Goal: Information Seeking & Learning: Learn about a topic

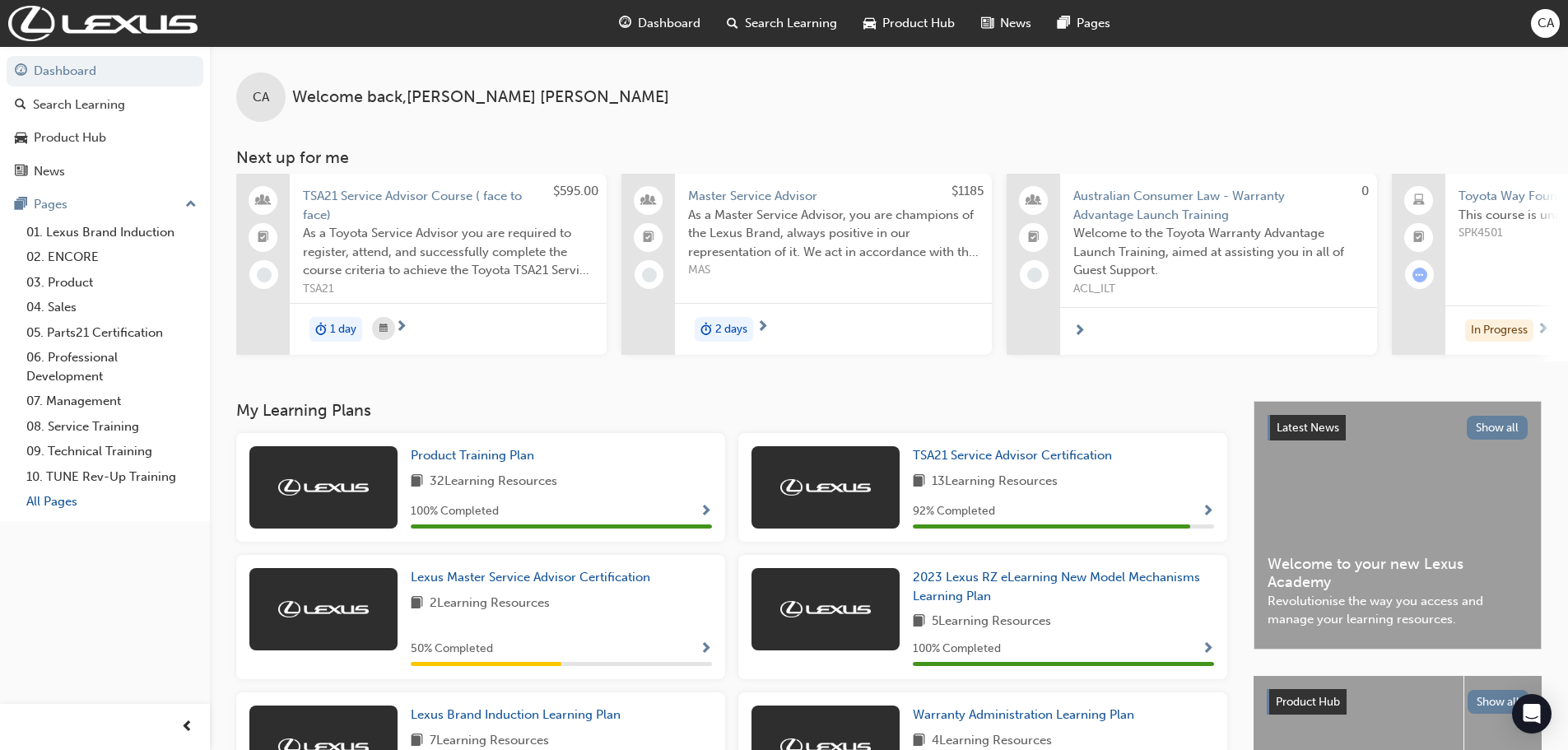
click at [86, 496] on link "All Pages" at bounding box center [112, 501] width 184 height 26
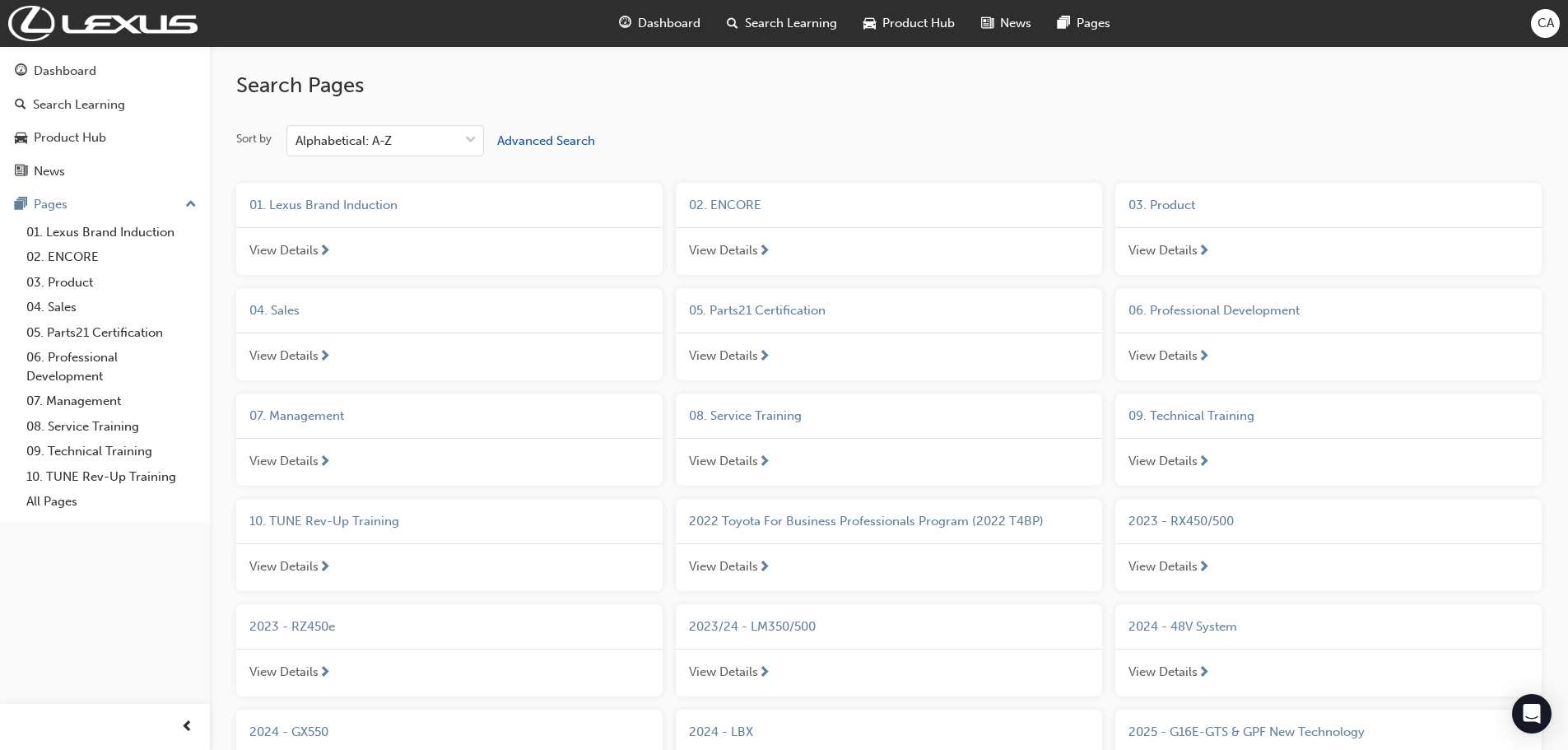
scroll to position [82, 0]
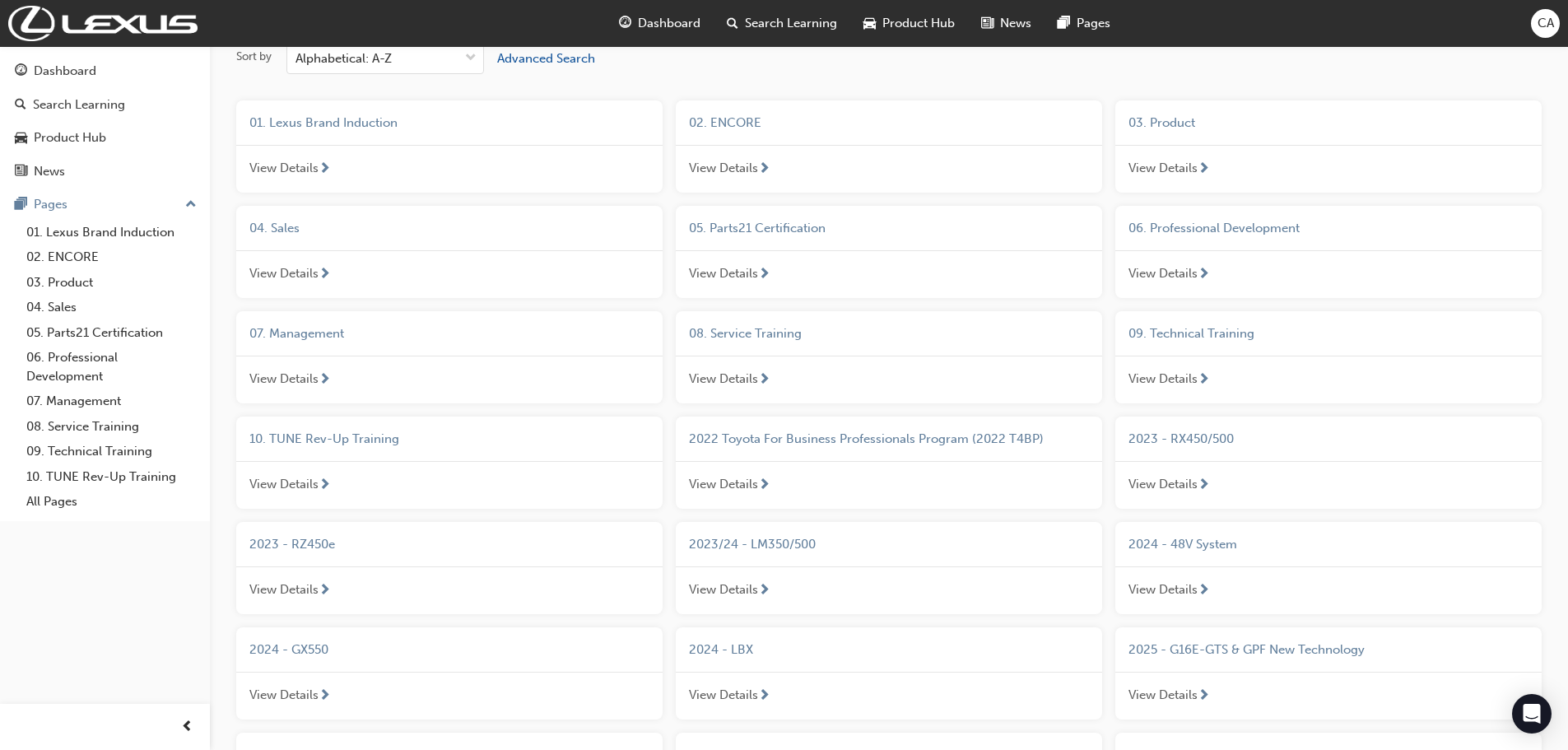
click at [1174, 333] on span "09. Technical Training" at bounding box center [1191, 333] width 126 height 14
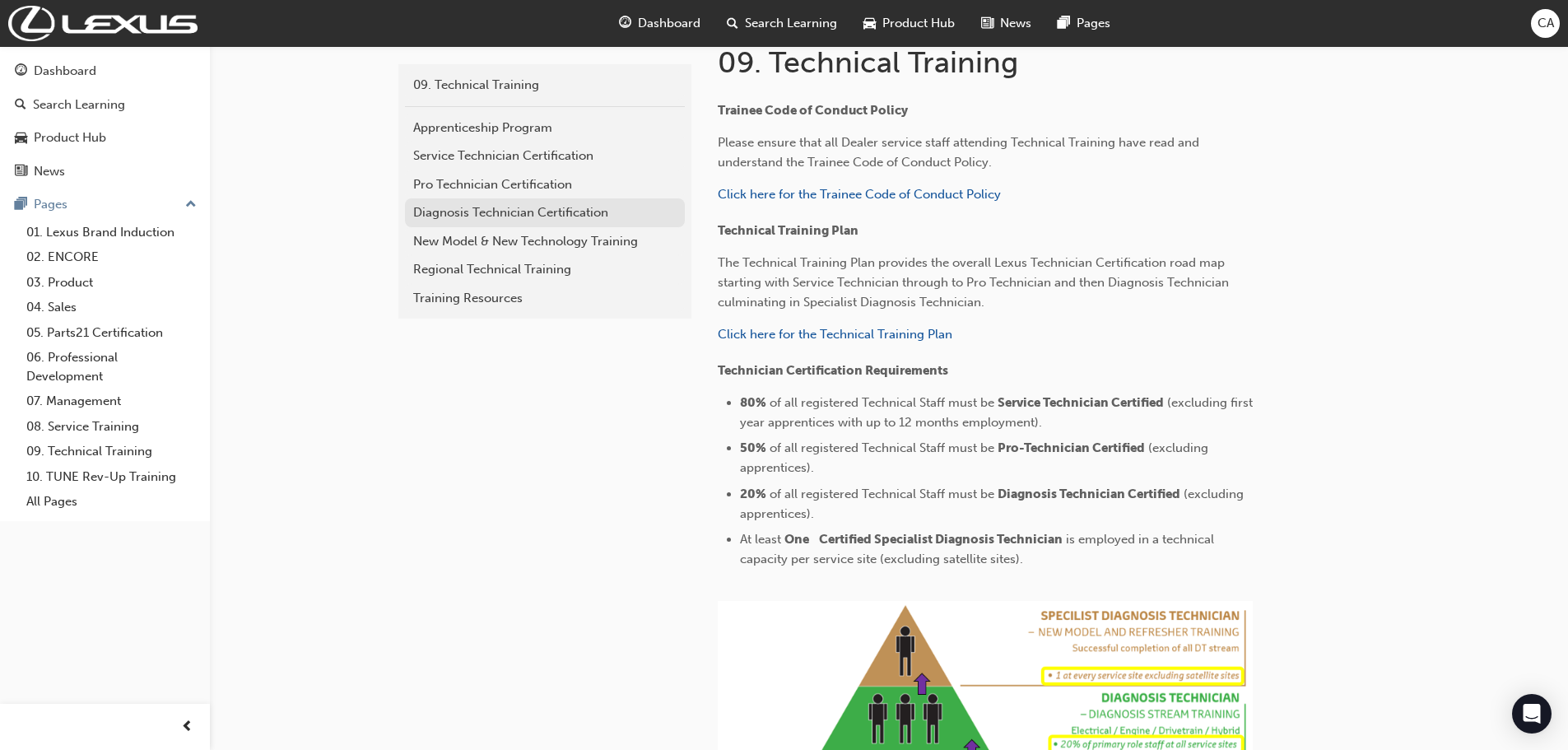
scroll to position [214, 0]
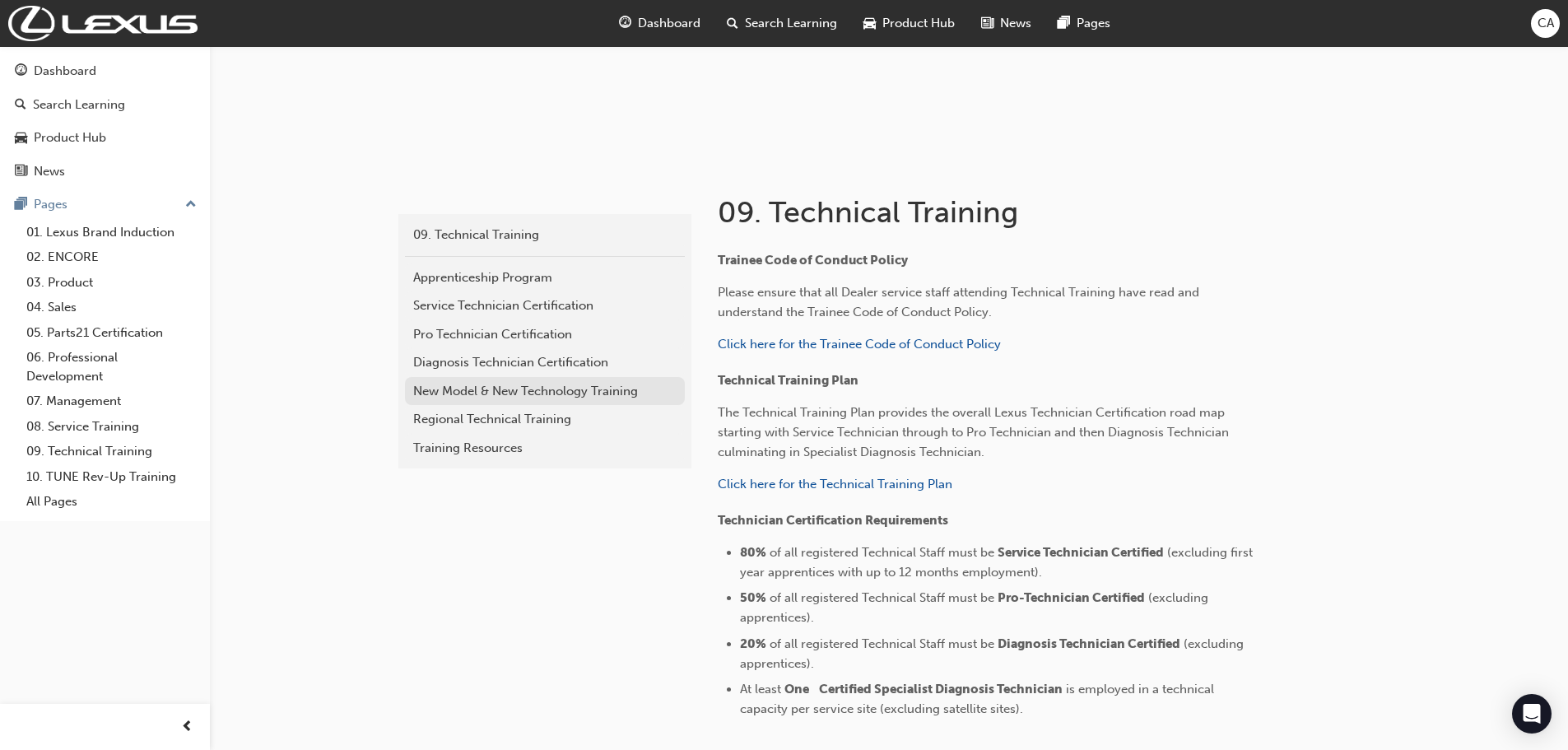
click at [456, 401] on link "New Model & New Technology Training" at bounding box center [545, 391] width 280 height 29
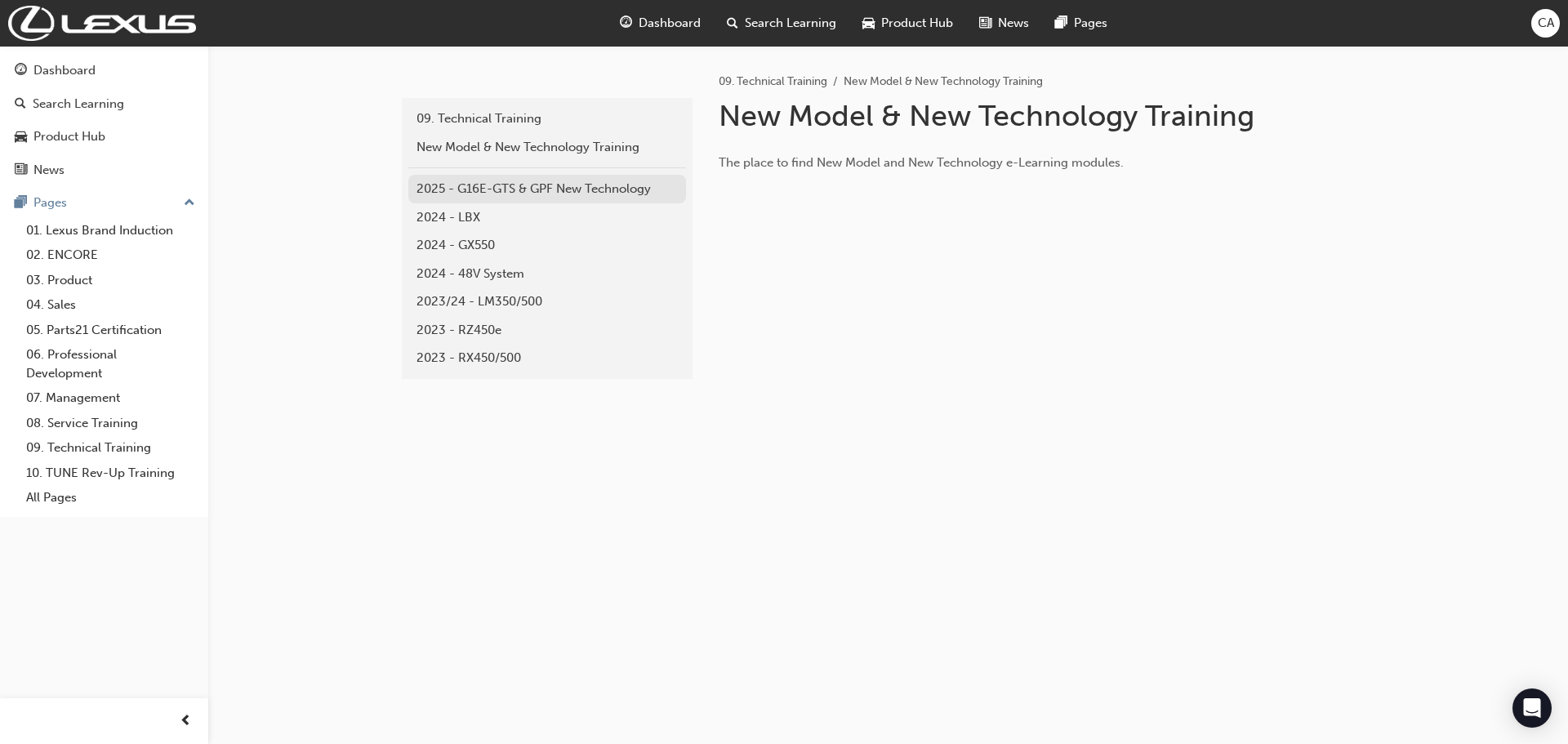
click at [471, 185] on div "2025 - G16E-GTS & GPF New Technology" at bounding box center [546, 189] width 261 height 19
click at [452, 219] on div "2024 - LBX" at bounding box center [546, 218] width 261 height 19
click at [465, 246] on div "2024 - GX550" at bounding box center [546, 246] width 261 height 19
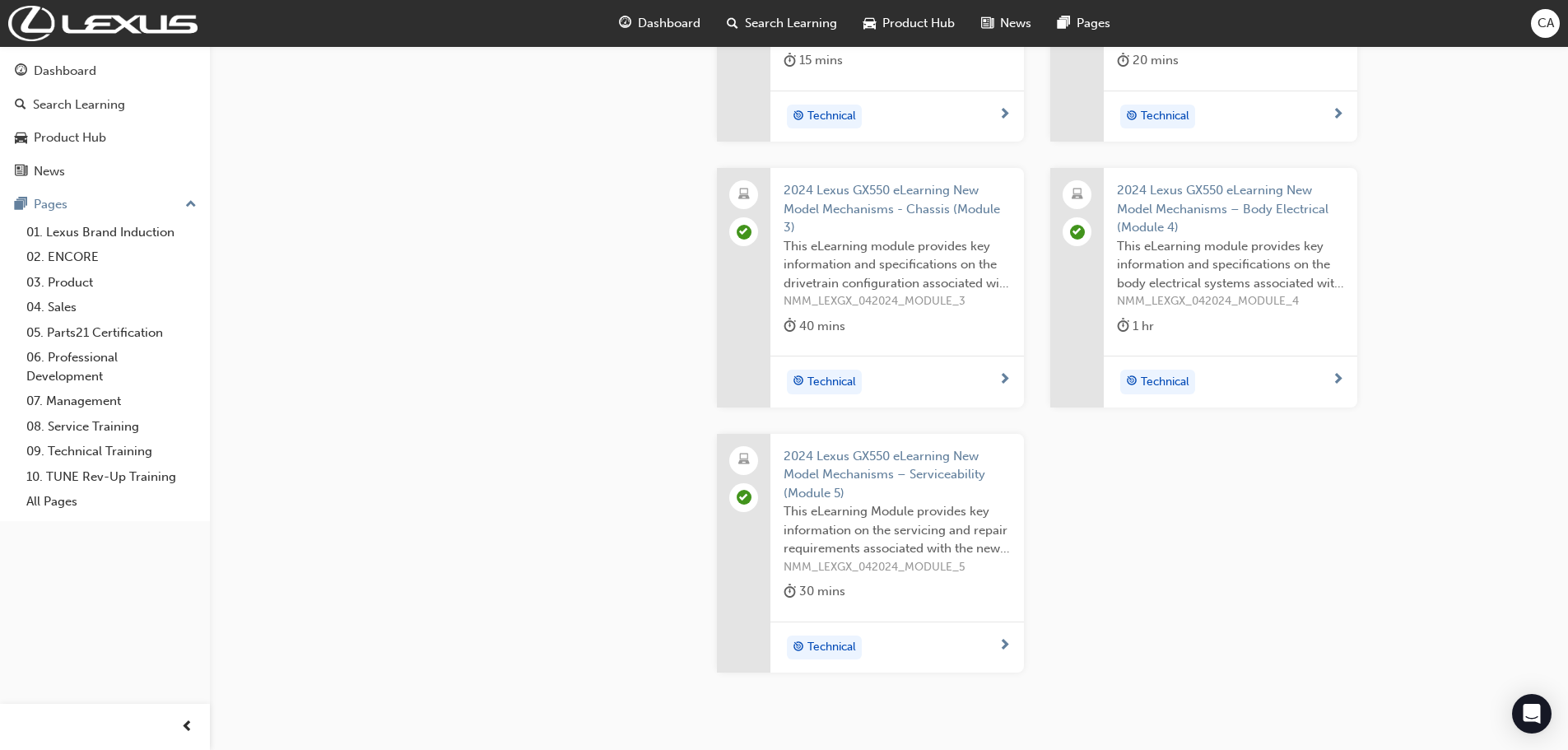
scroll to position [425, 0]
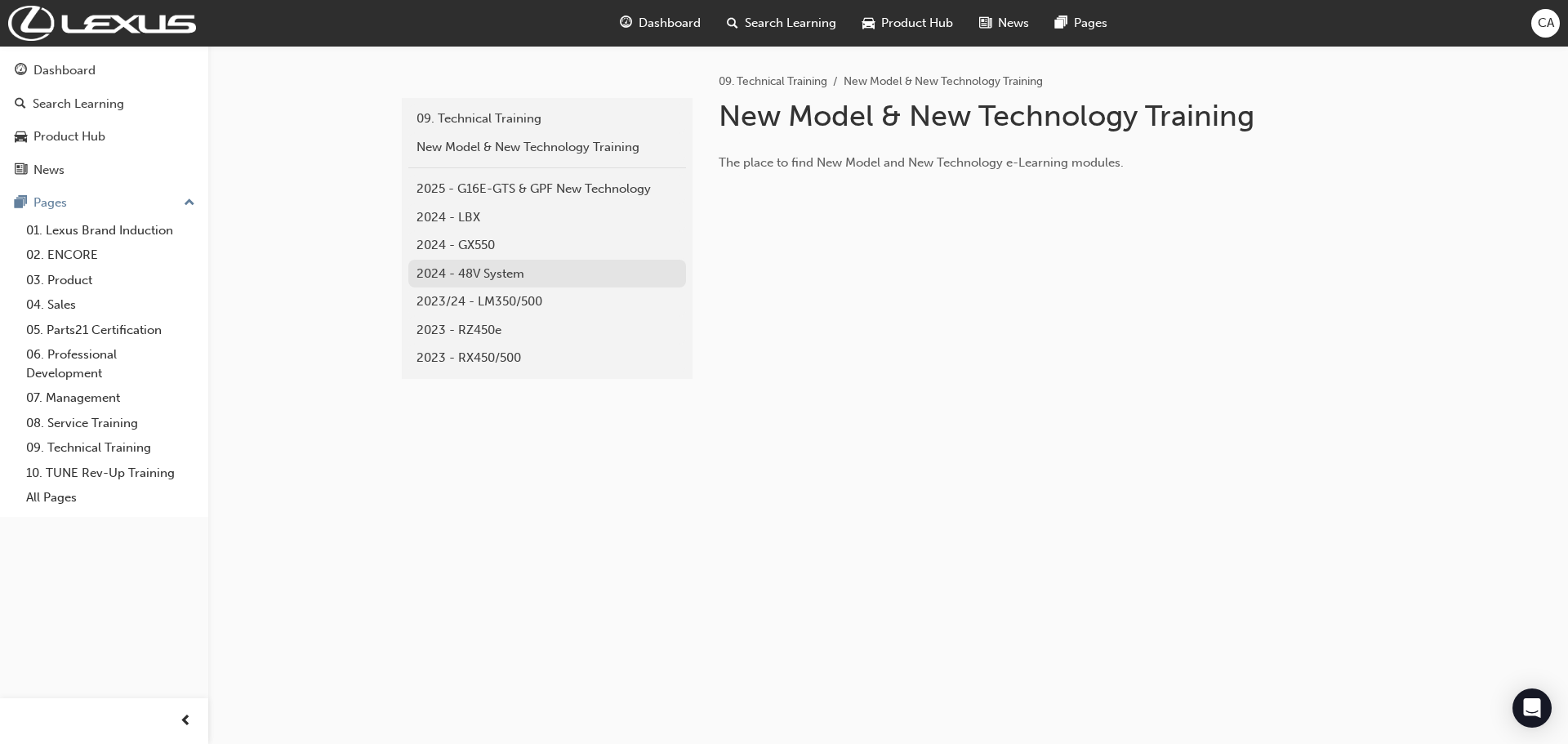
click at [496, 271] on div "2024 - 48V System" at bounding box center [546, 274] width 261 height 19
click at [484, 335] on div "2023 - RZ450e" at bounding box center [546, 330] width 261 height 19
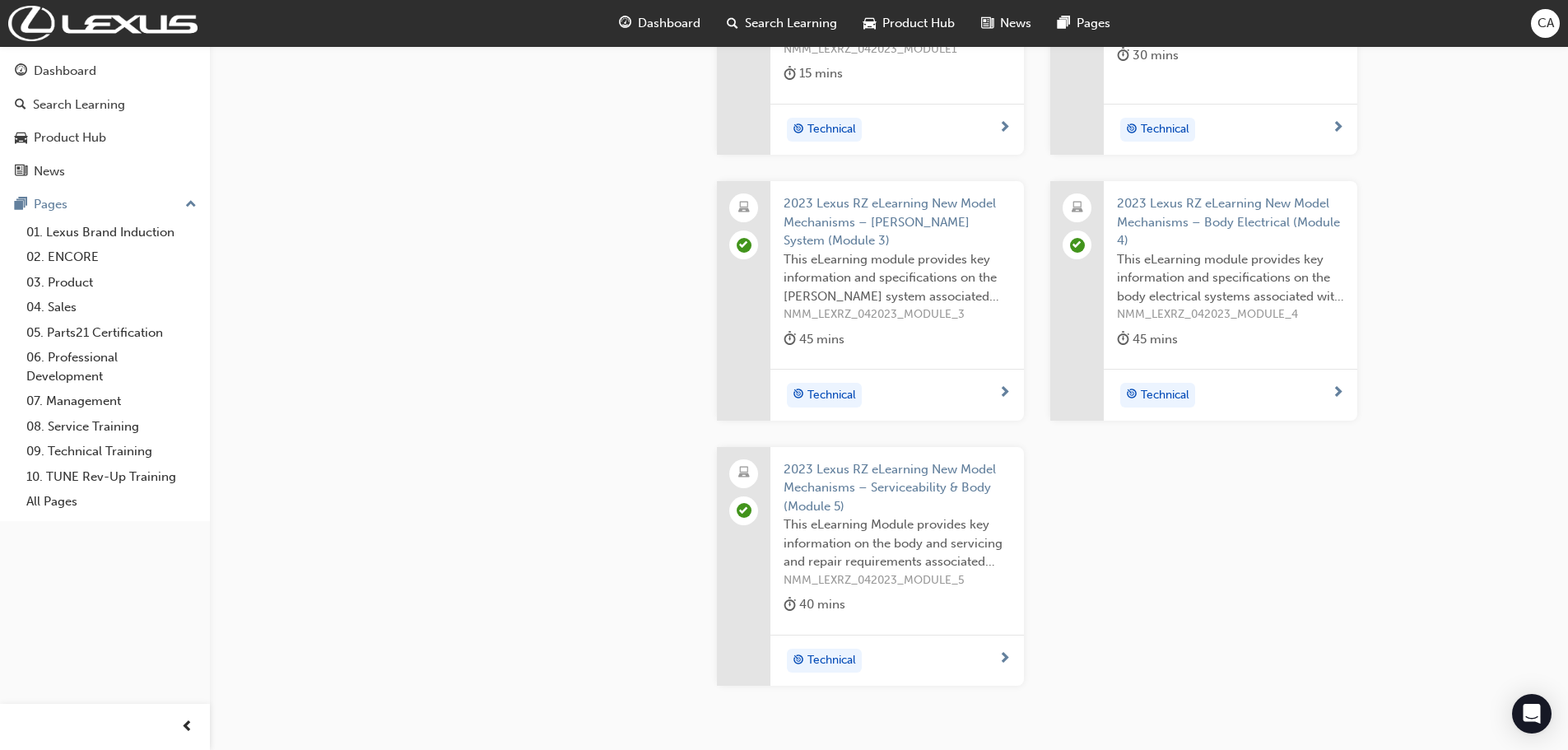
scroll to position [411, 0]
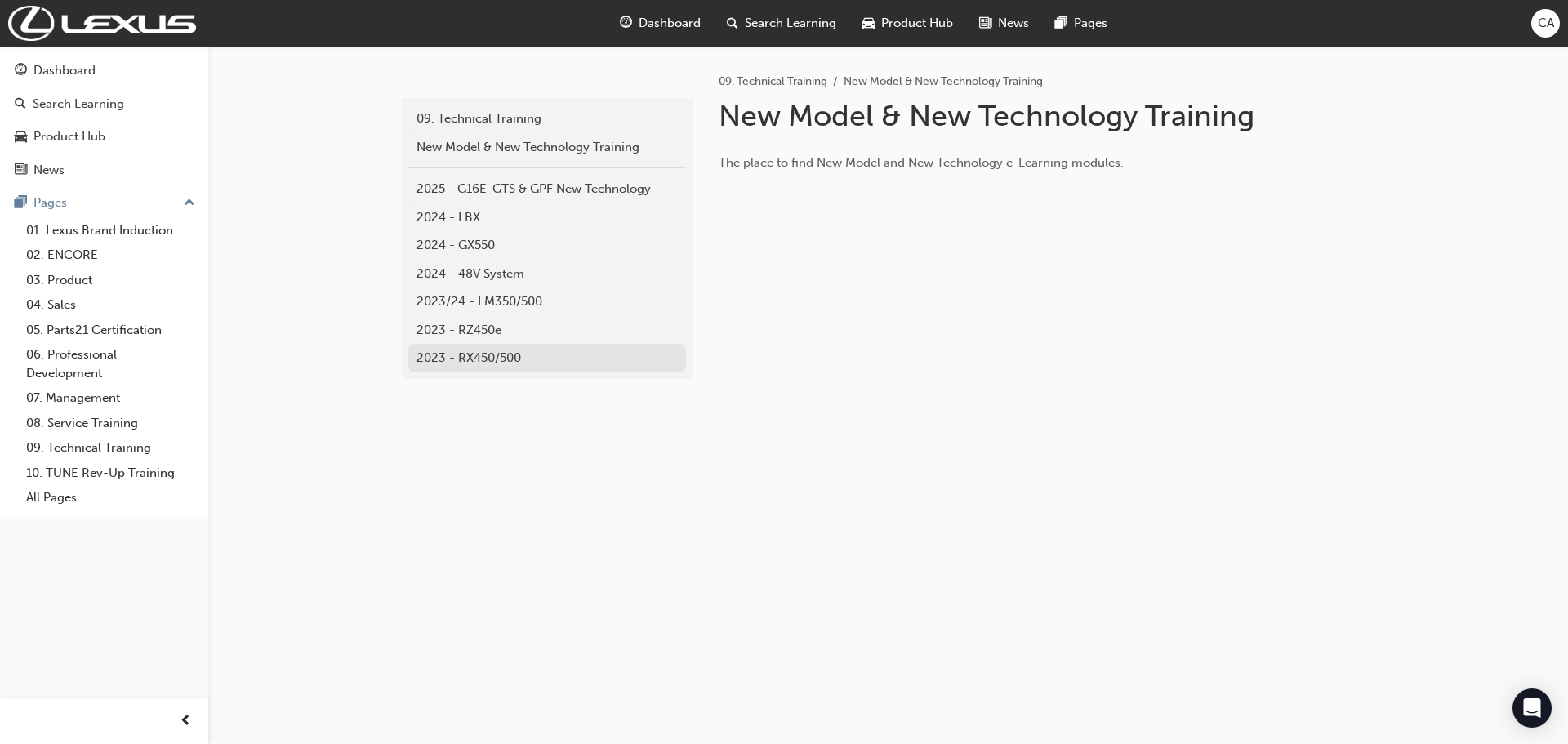
click at [454, 371] on link "2023 - RX450/500" at bounding box center [546, 358] width 278 height 28
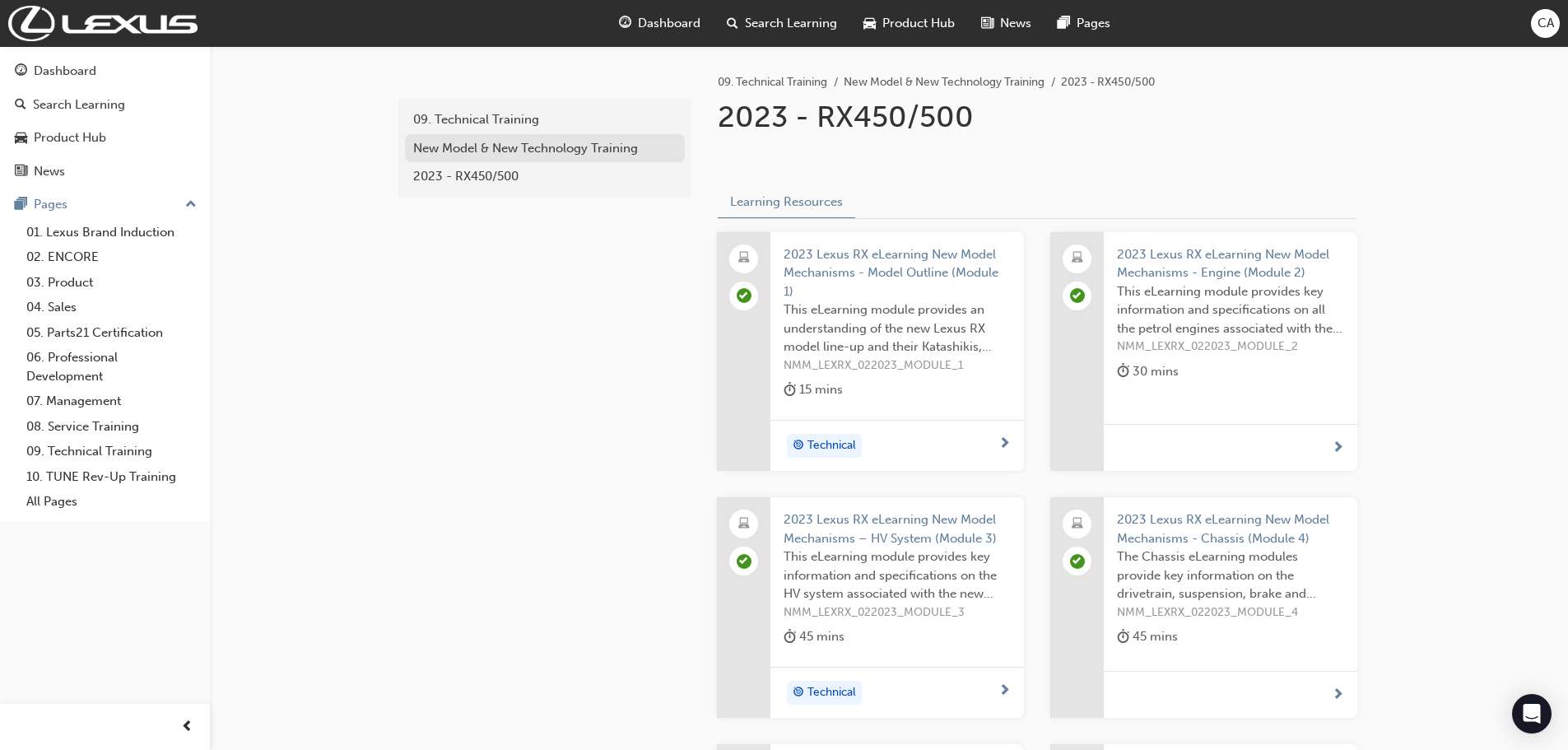
click at [497, 159] on link "New Model & New Technology Training" at bounding box center [545, 148] width 280 height 29
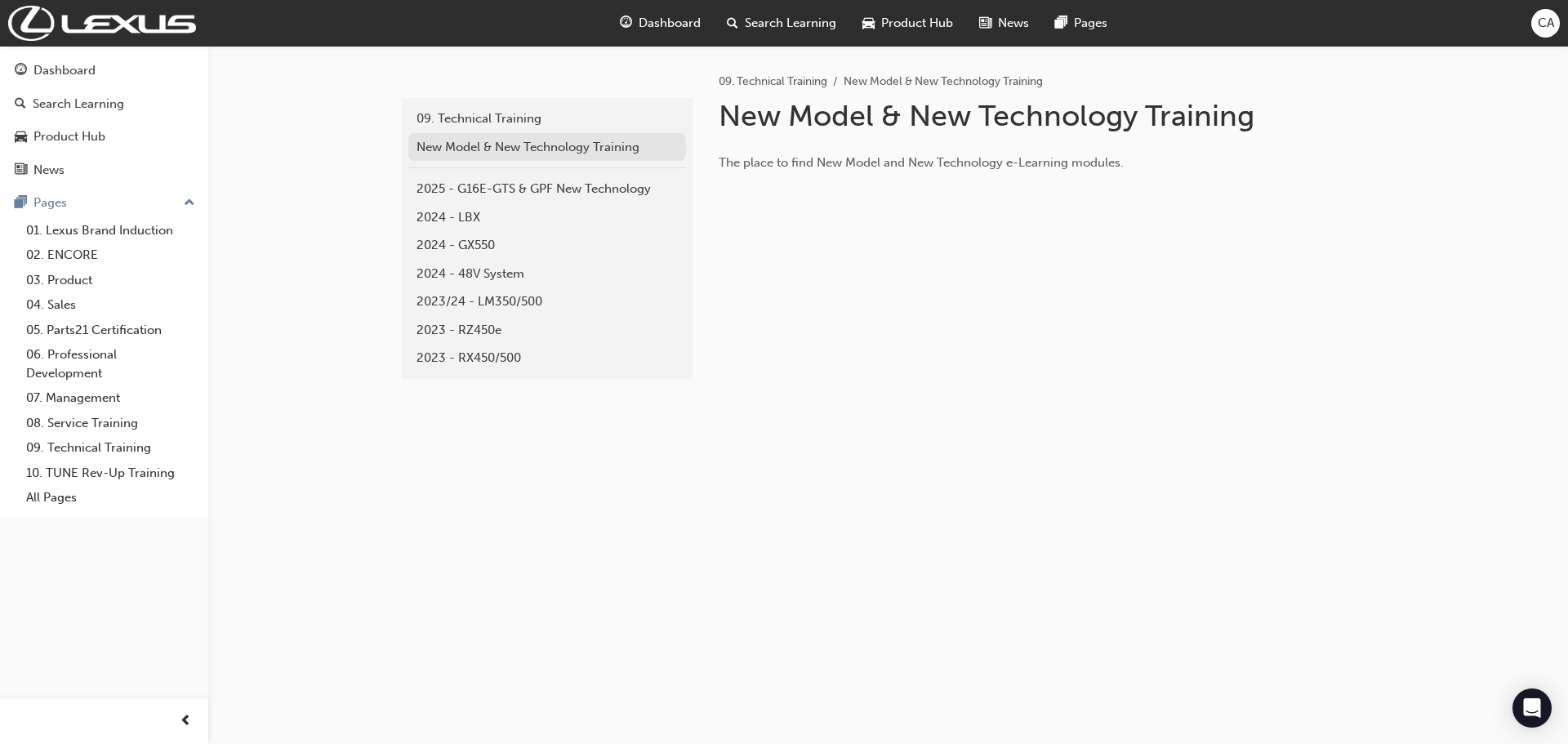
click at [483, 135] on link "New Model & New Technology Training" at bounding box center [546, 147] width 278 height 28
click at [502, 303] on div "2023/24 - LM350/500" at bounding box center [546, 302] width 261 height 19
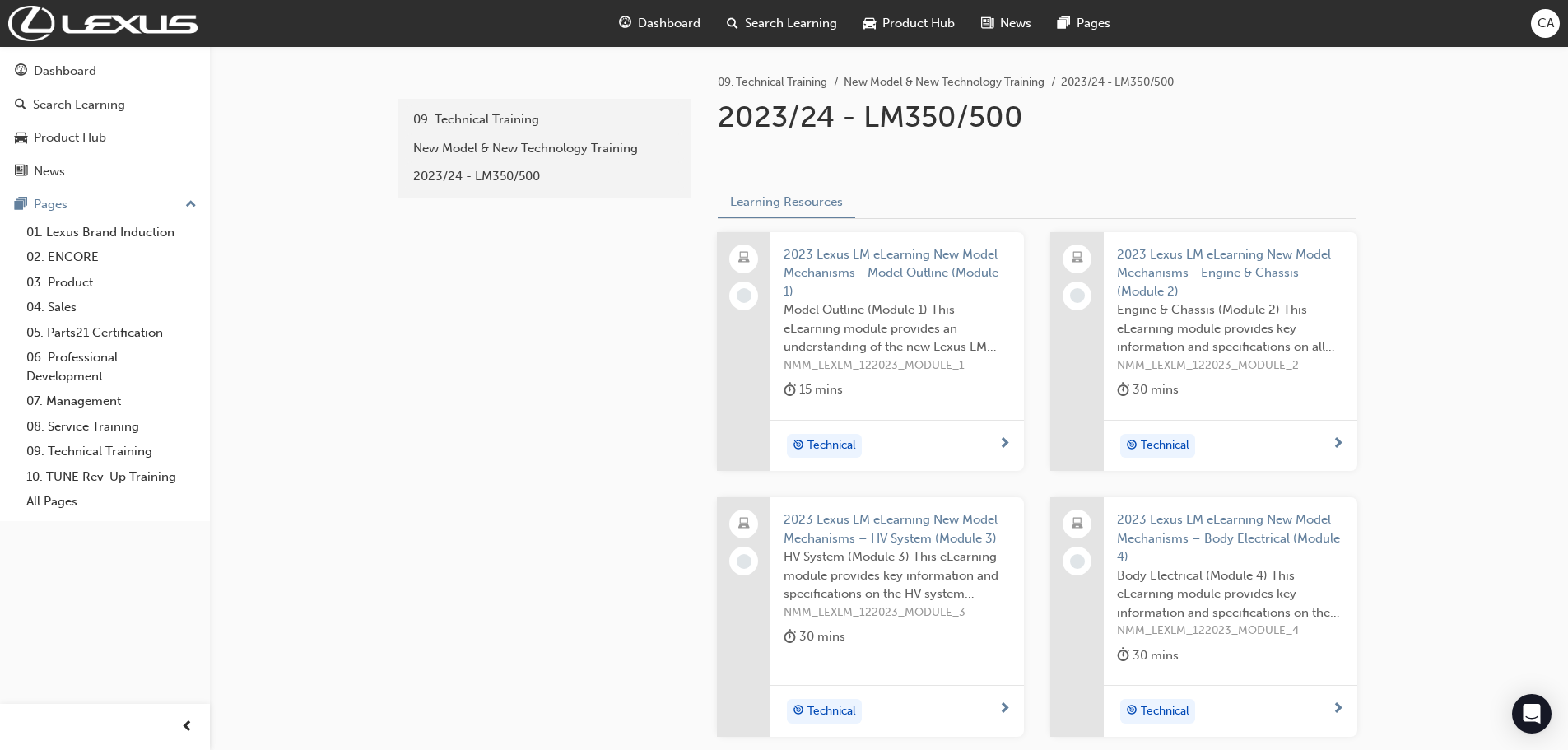
click at [846, 270] on span "2023 Lexus LM eLearning New Model Mechanisms - Model Outline (Module 1)" at bounding box center [898, 274] width 228 height 56
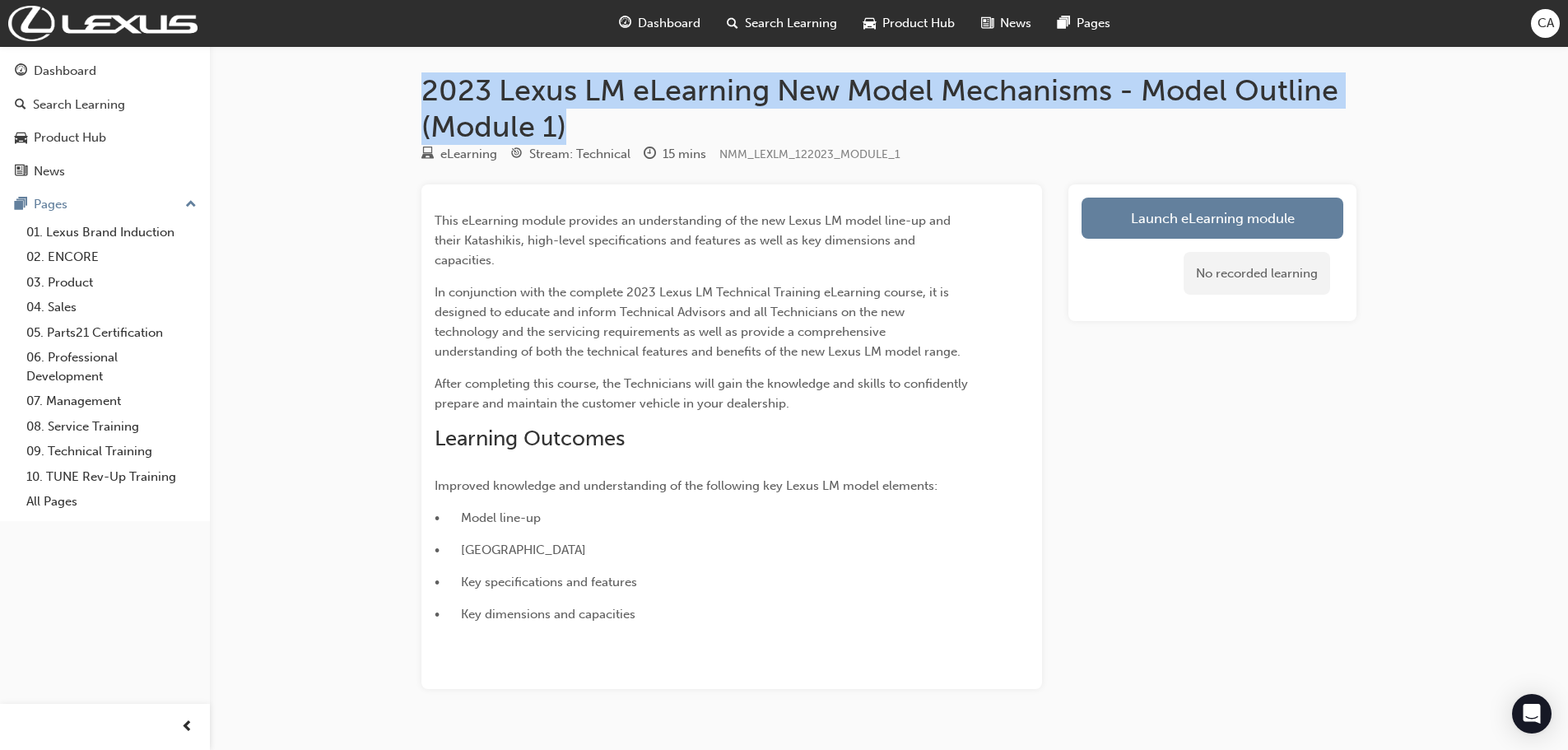
drag, startPoint x: 577, startPoint y: 129, endPoint x: 421, endPoint y: 97, distance: 159.2
click at [421, 97] on div "2023 Lexus LM eLearning New Model Mechanisms - Model Outline (Module 1) eLearni…" at bounding box center [888, 408] width 988 height 670
copy h1 "2023 Lexus LM eLearning New Model Mechanisms - Model Outline (Module 1)"
click at [1156, 210] on link "Launch eLearning module" at bounding box center [1212, 218] width 262 height 41
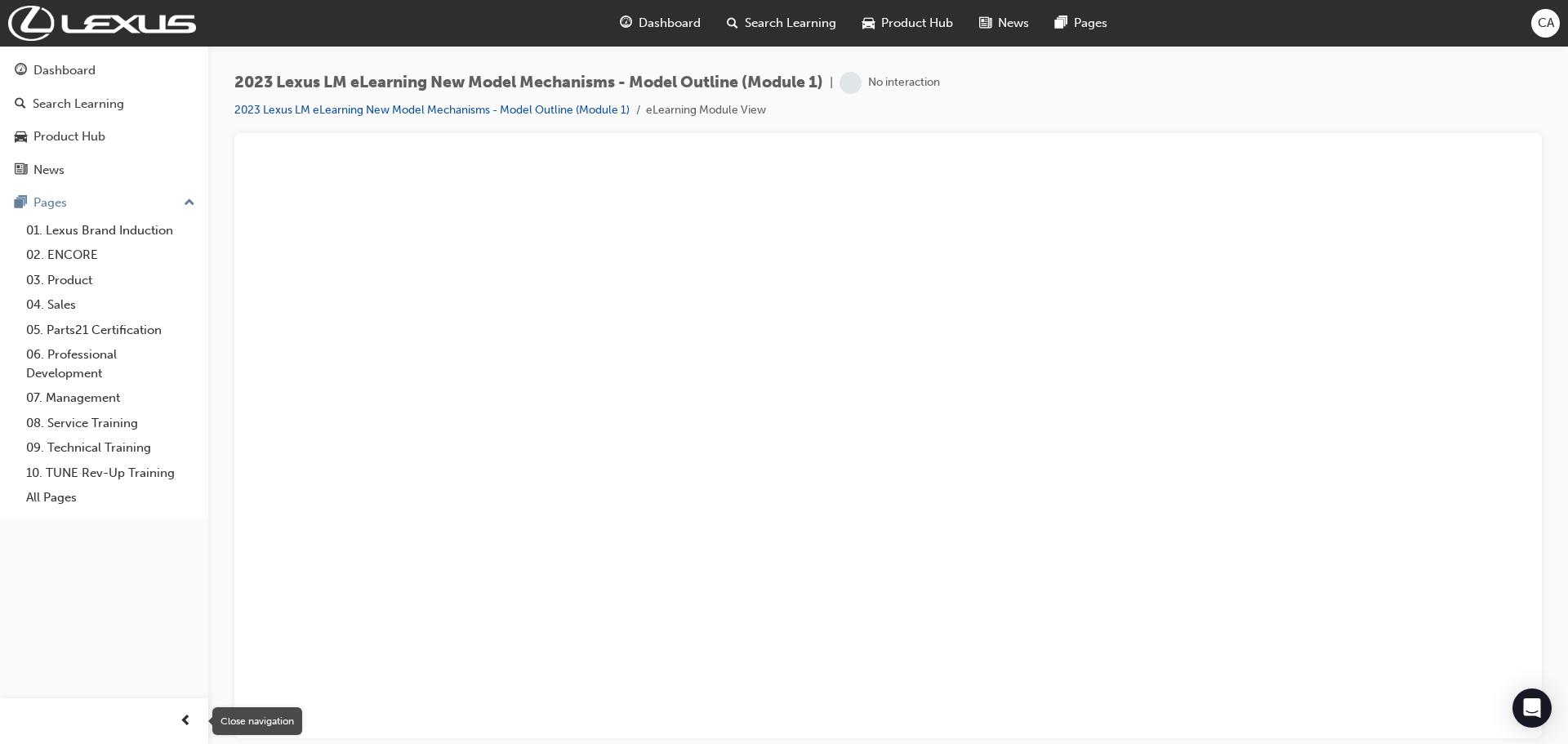
click at [185, 719] on span "prev-icon" at bounding box center [185, 722] width 12 height 21
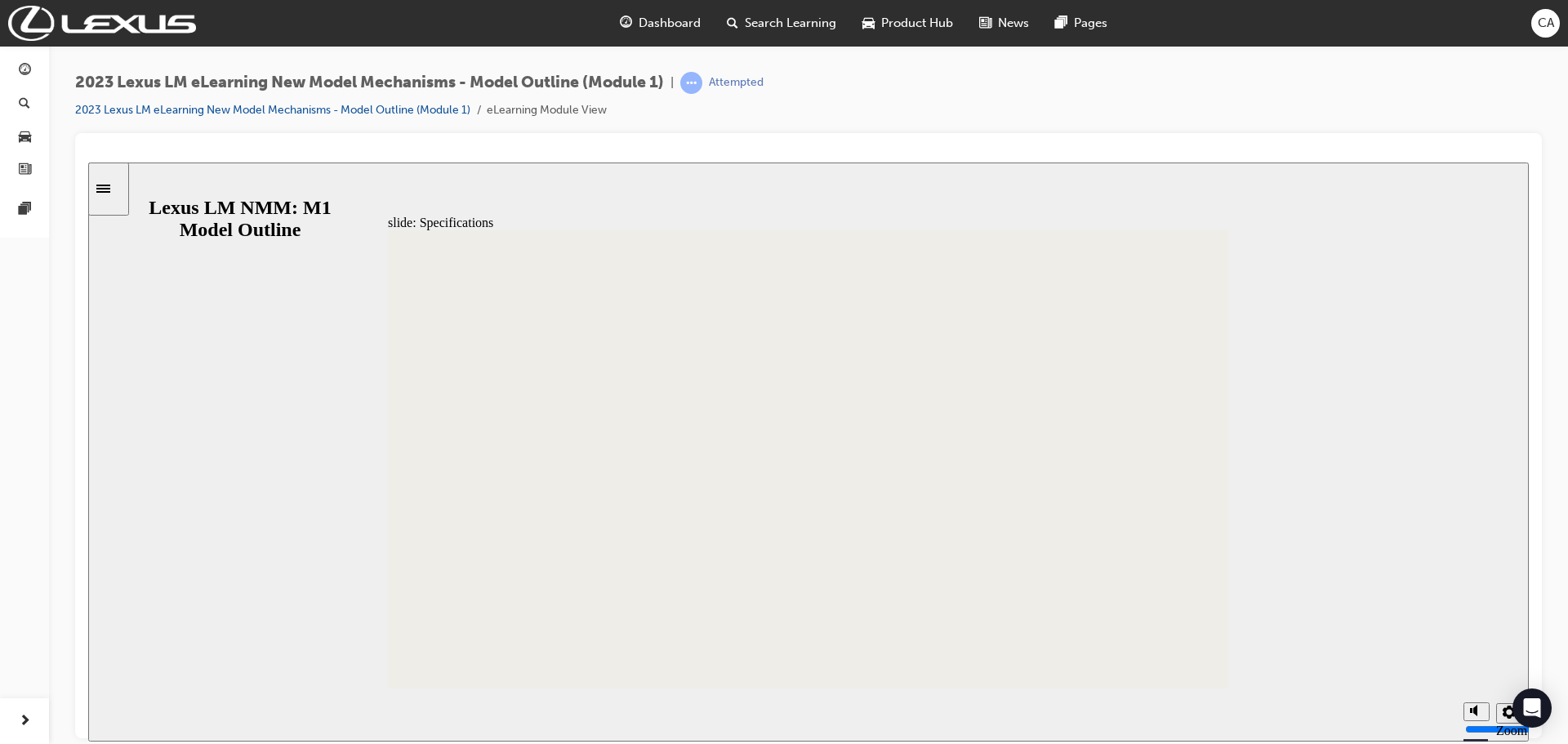
scroll to position [486, 0]
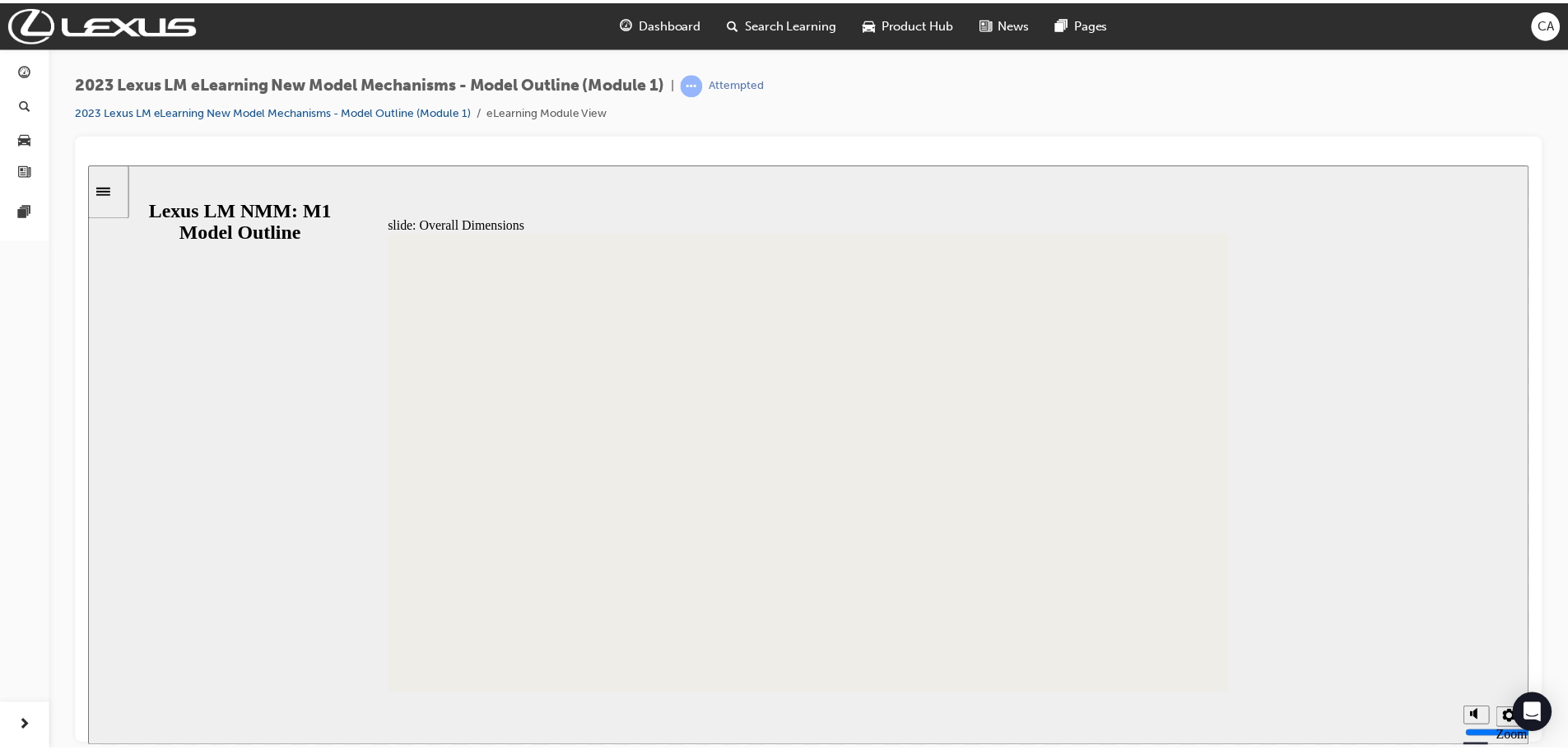
scroll to position [0, 0]
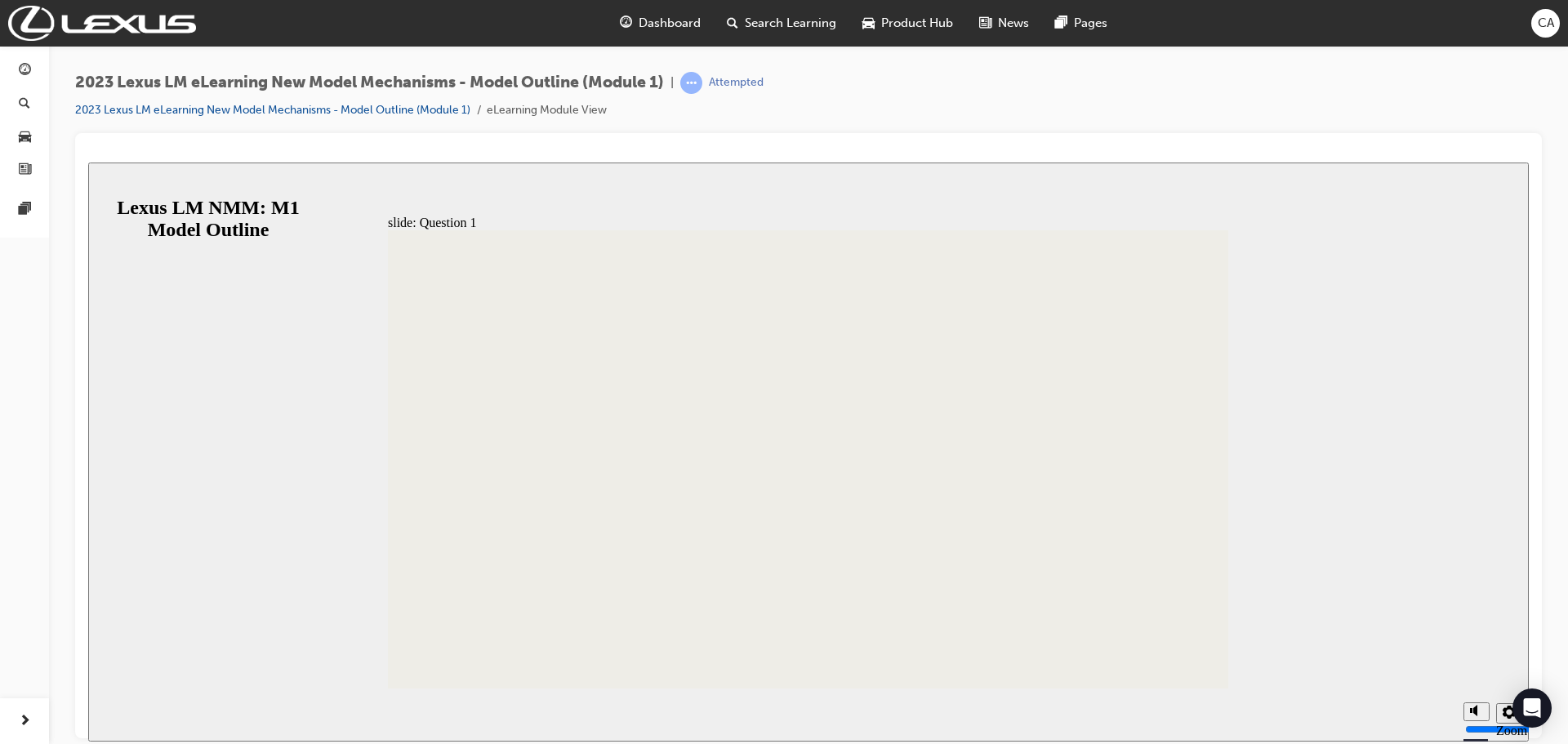
radio input "true"
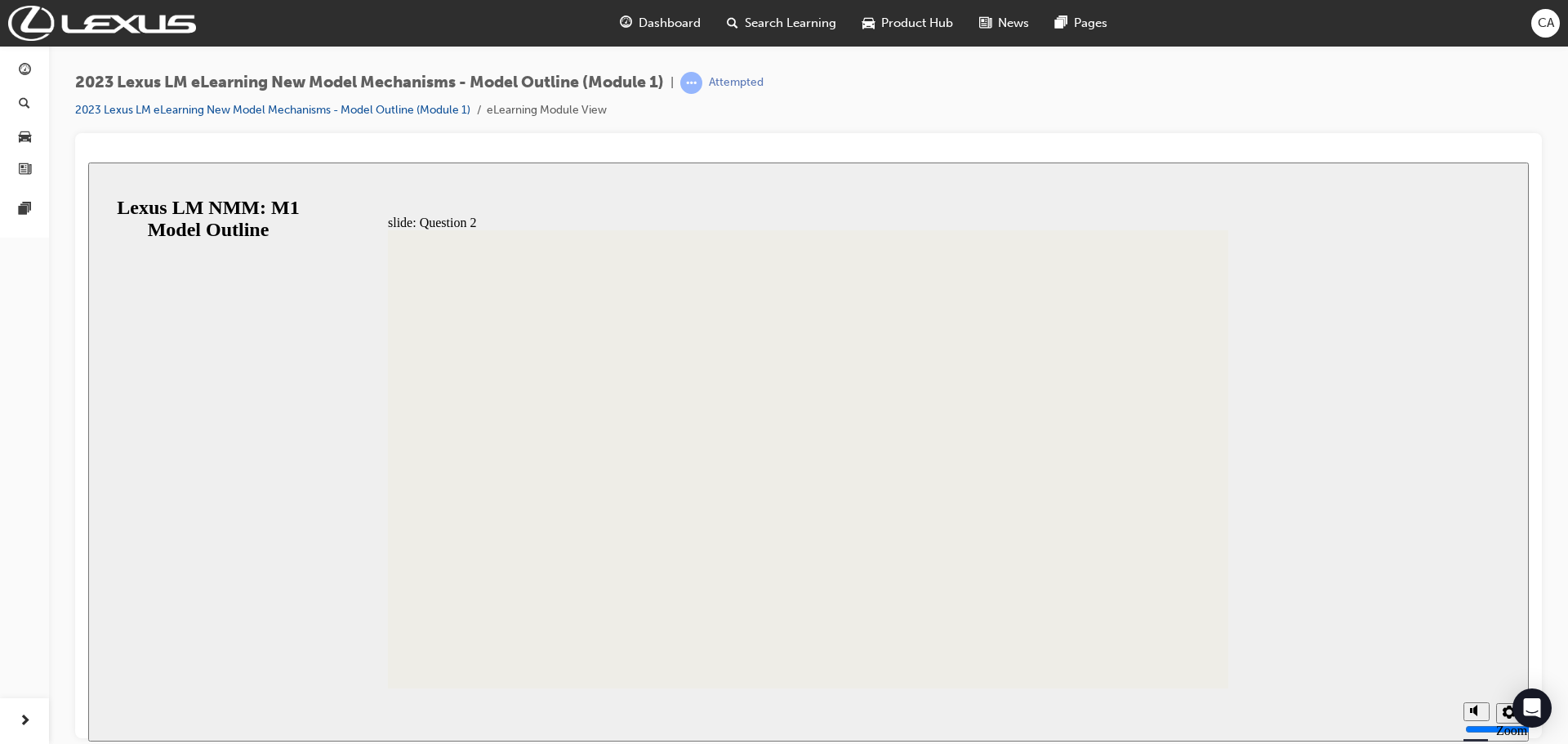
radio input "true"
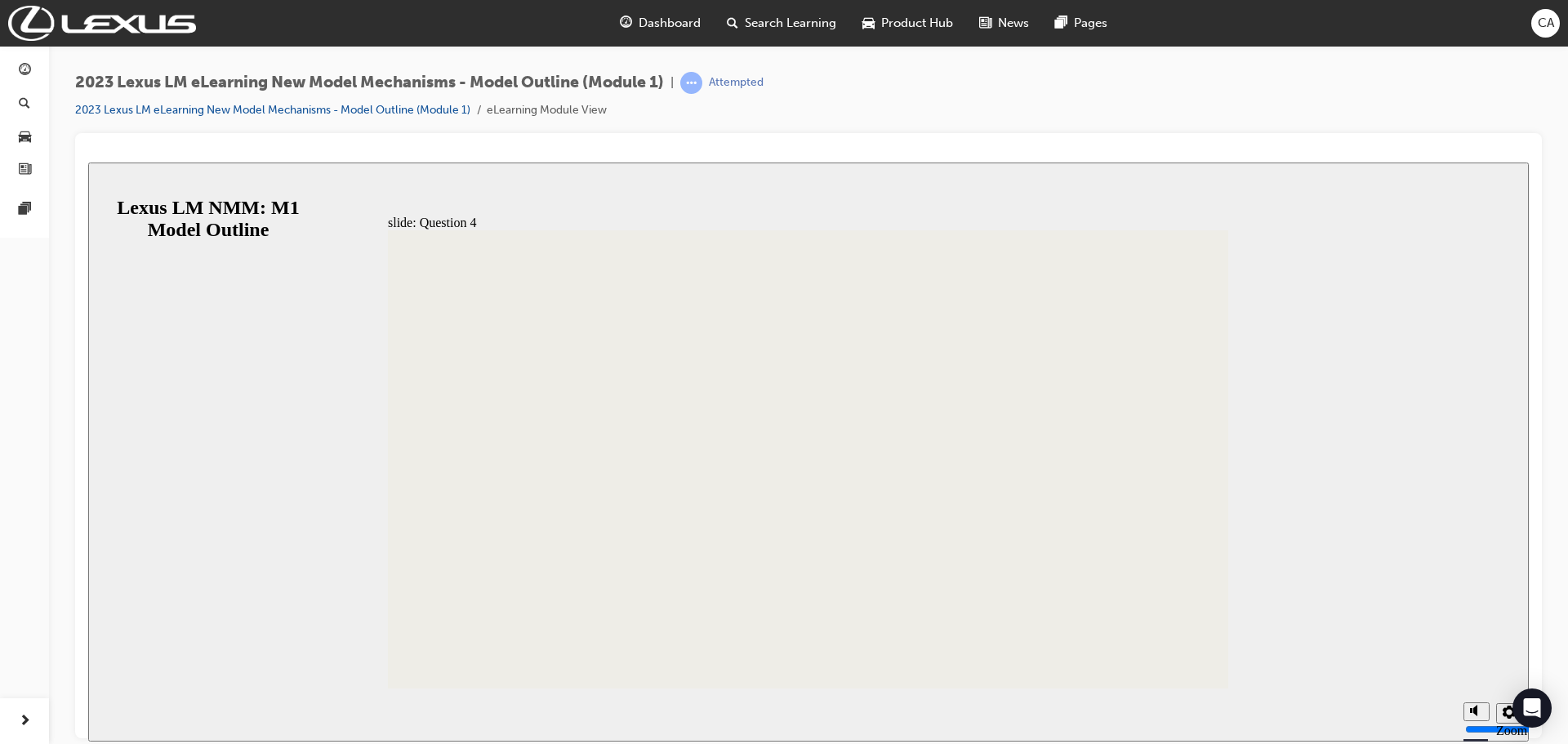
radio input "true"
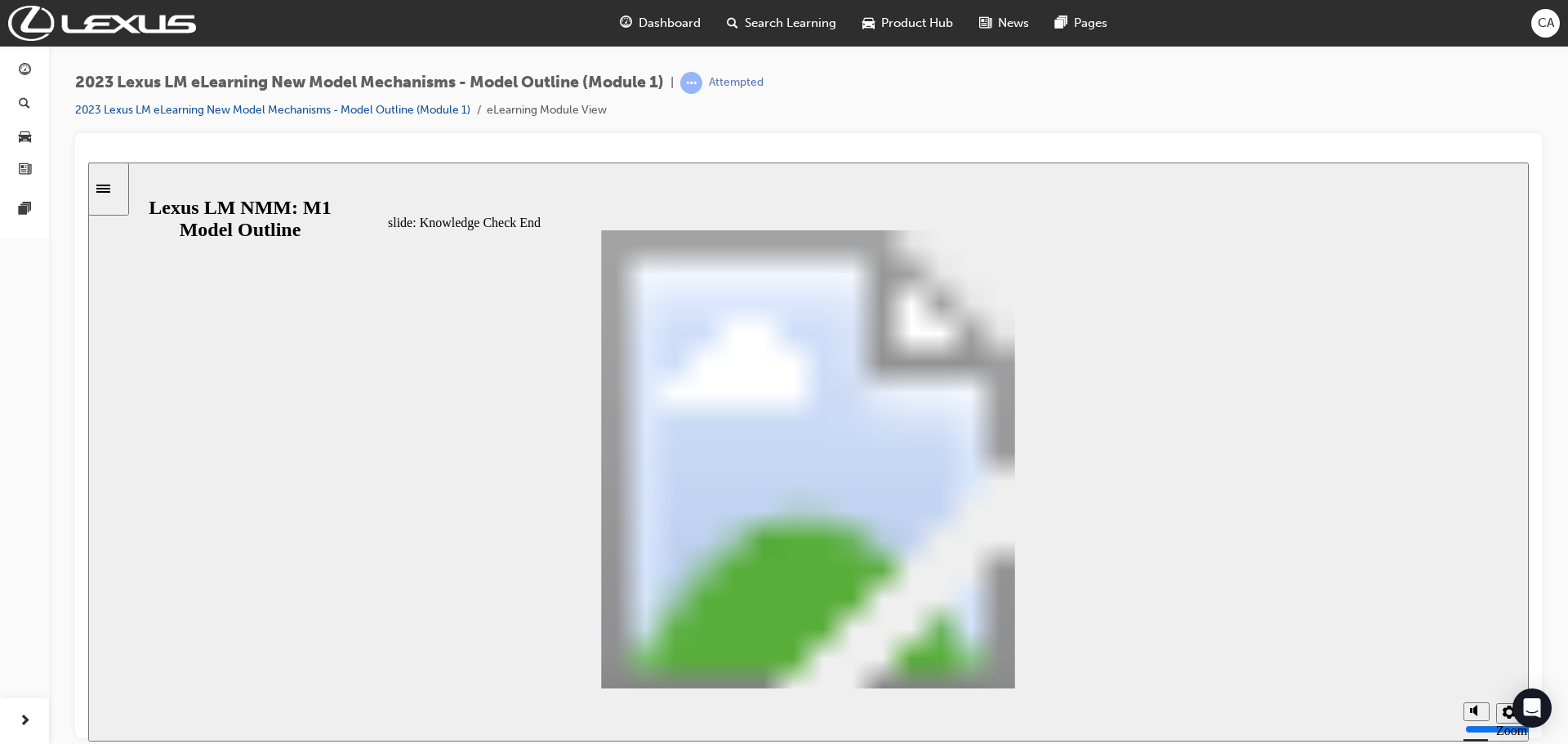
click at [28, 212] on span "pages-icon" at bounding box center [25, 209] width 12 height 14
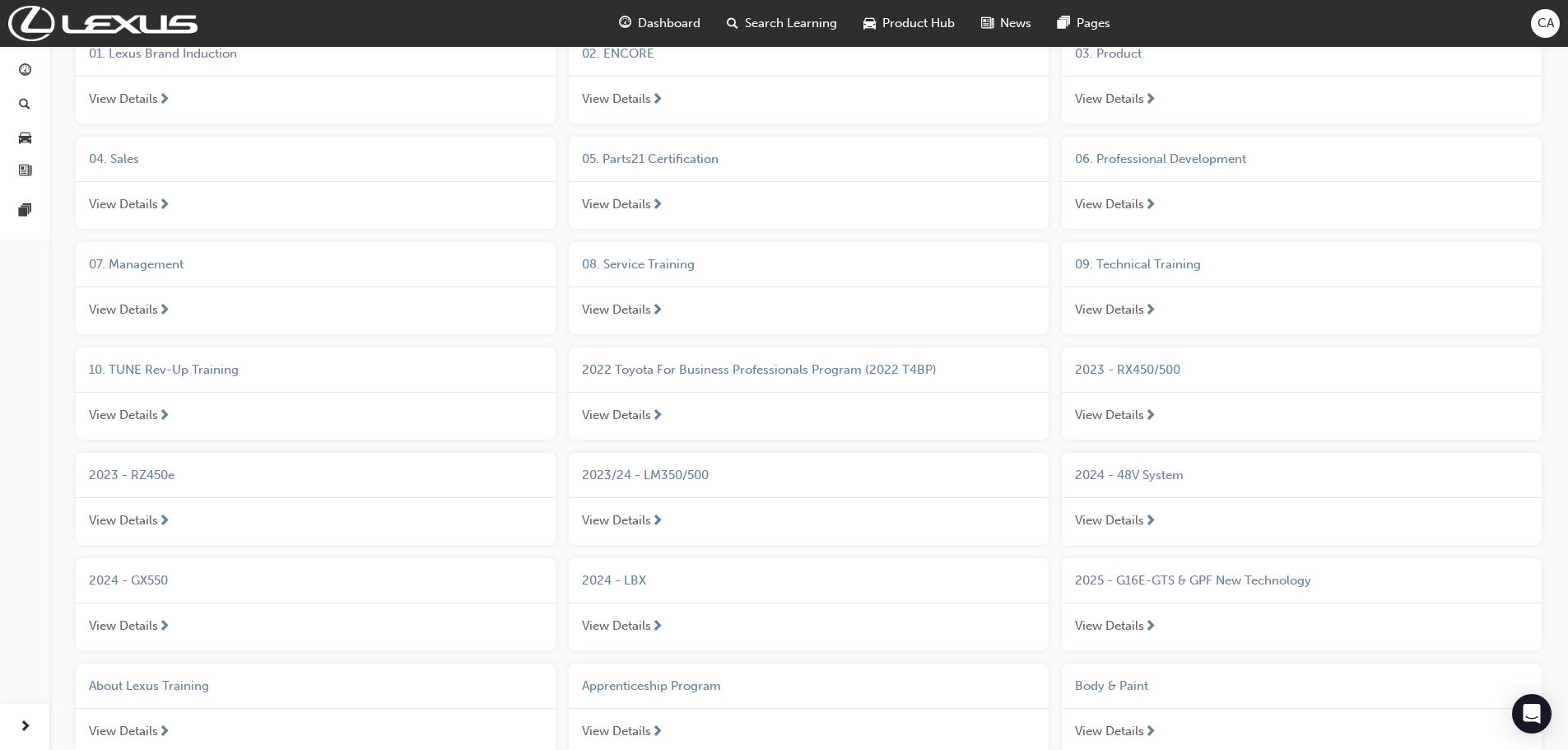
scroll to position [165, 0]
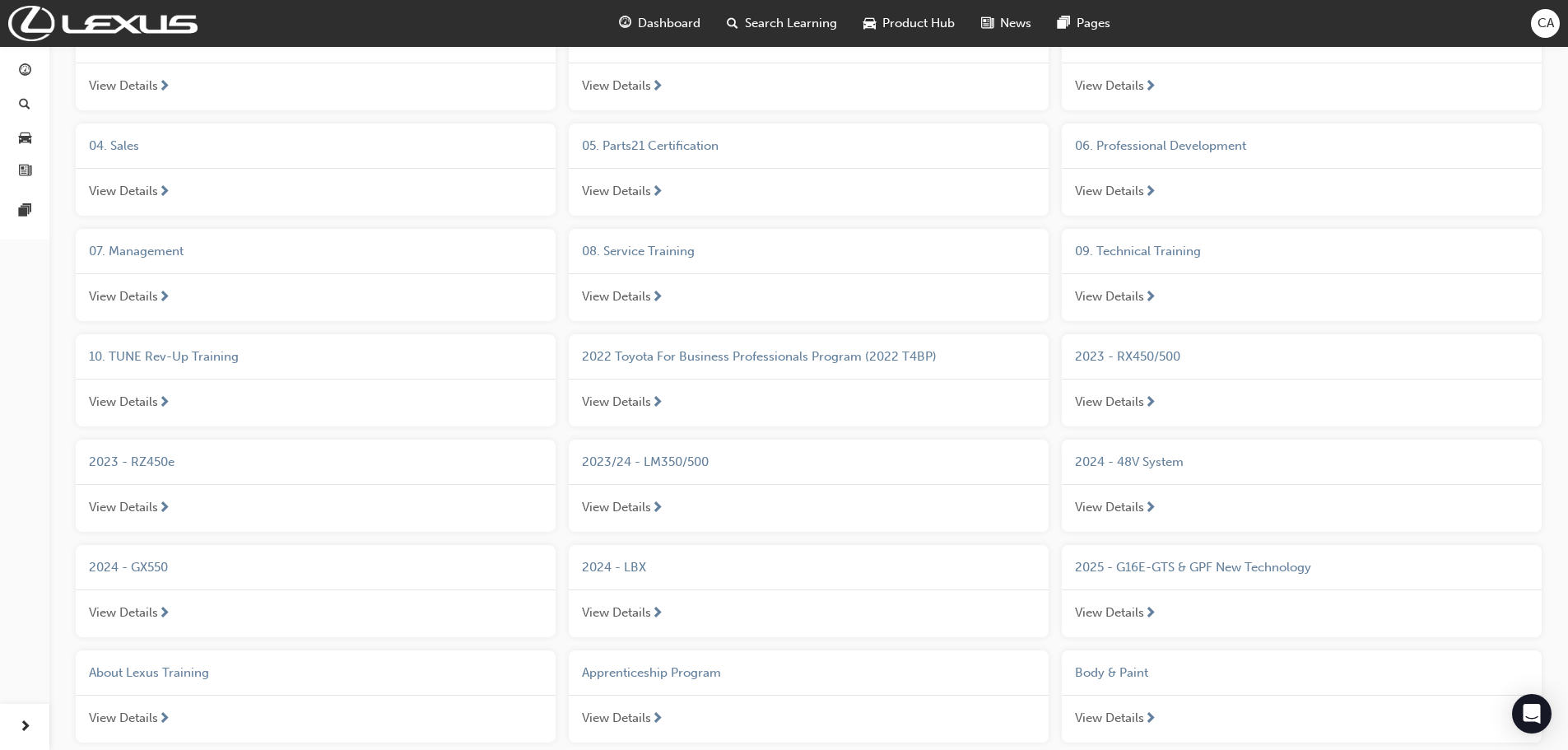
click at [677, 460] on span "2023/24 - LM350/500" at bounding box center [645, 461] width 127 height 14
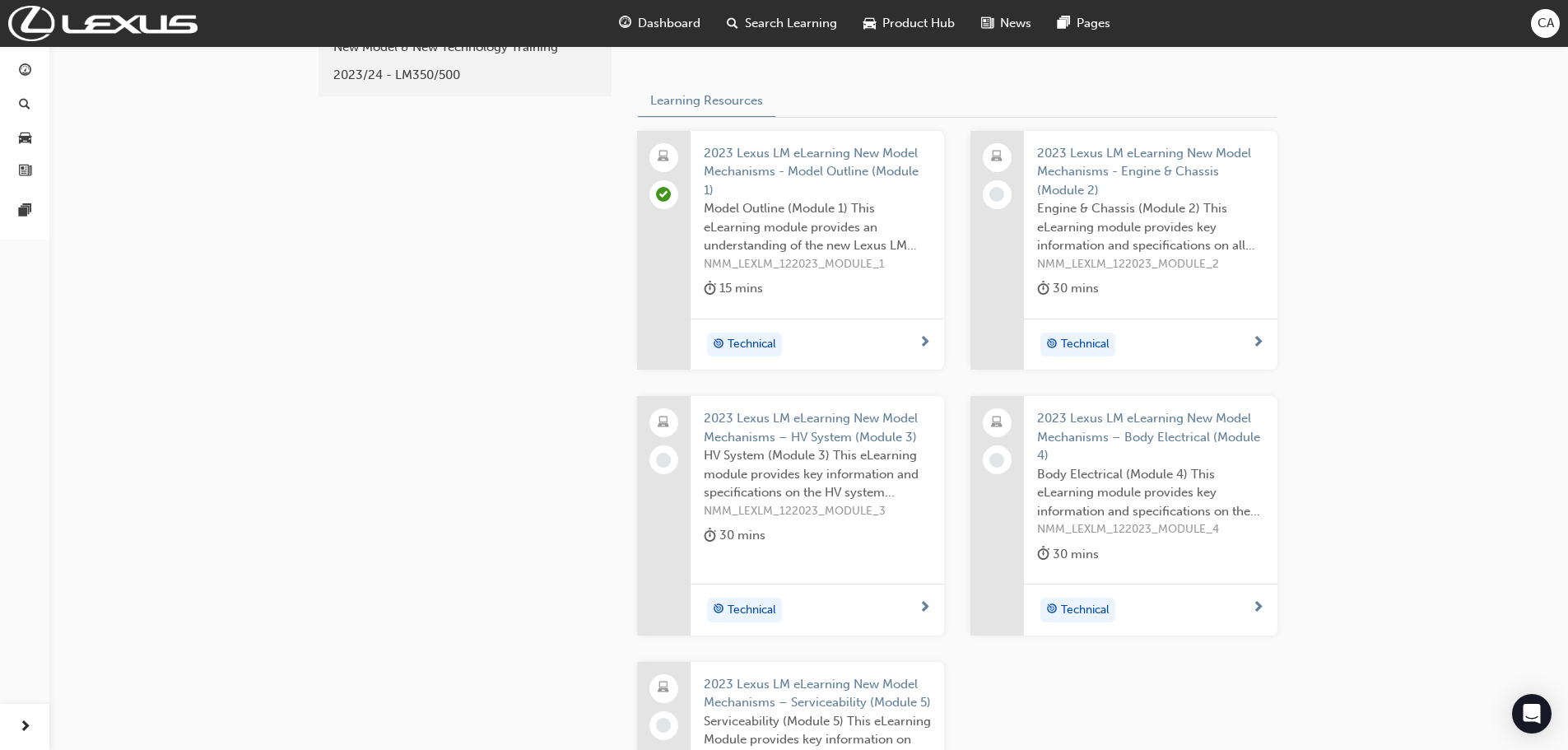
scroll to position [82, 0]
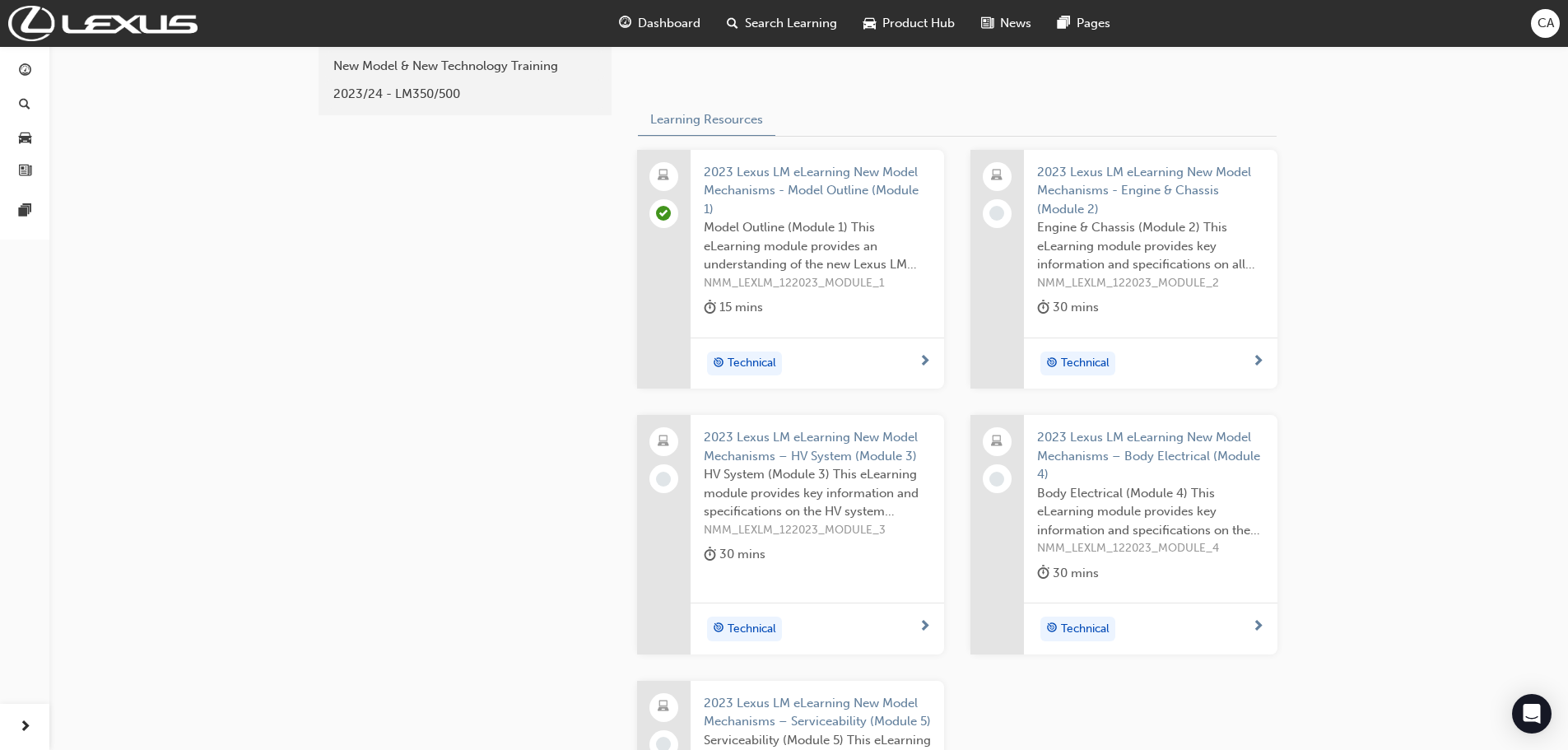
click at [1133, 190] on span "2023 Lexus LM eLearning New Model Mechanisms - Engine & Chassis (Module 2)" at bounding box center [1151, 190] width 228 height 56
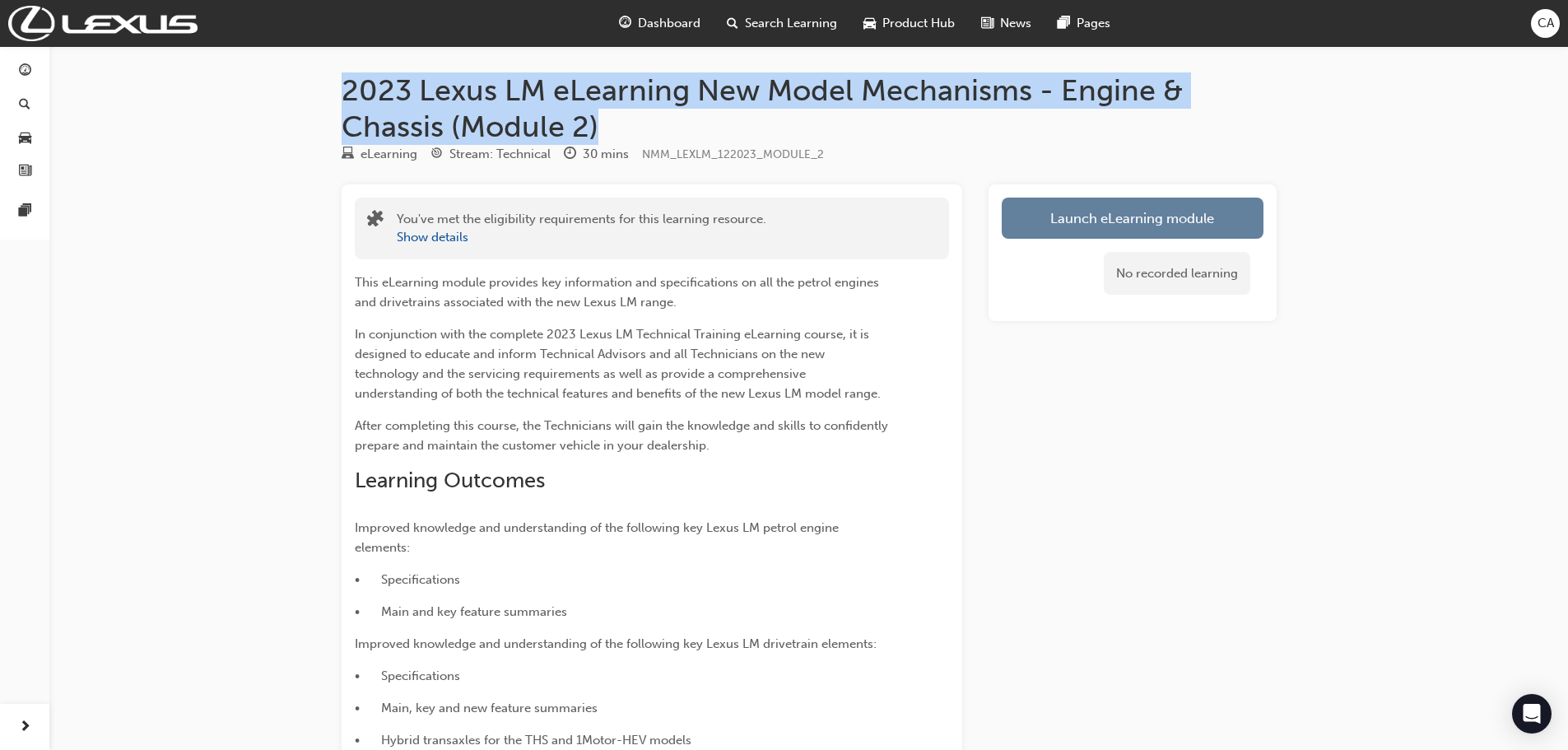
drag, startPoint x: 604, startPoint y: 122, endPoint x: 340, endPoint y: 95, distance: 265.4
click at [341, 95] on h1 "2023 Lexus LM eLearning New Model Mechanisms - Engine & Chassis (Module 2)" at bounding box center [809, 108] width 935 height 72
copy h1 "2023 Lexus LM eLearning New Model Mechanisms - Engine & Chassis (Module 2)"
click at [1042, 225] on link "Launch eLearning module" at bounding box center [1133, 218] width 262 height 41
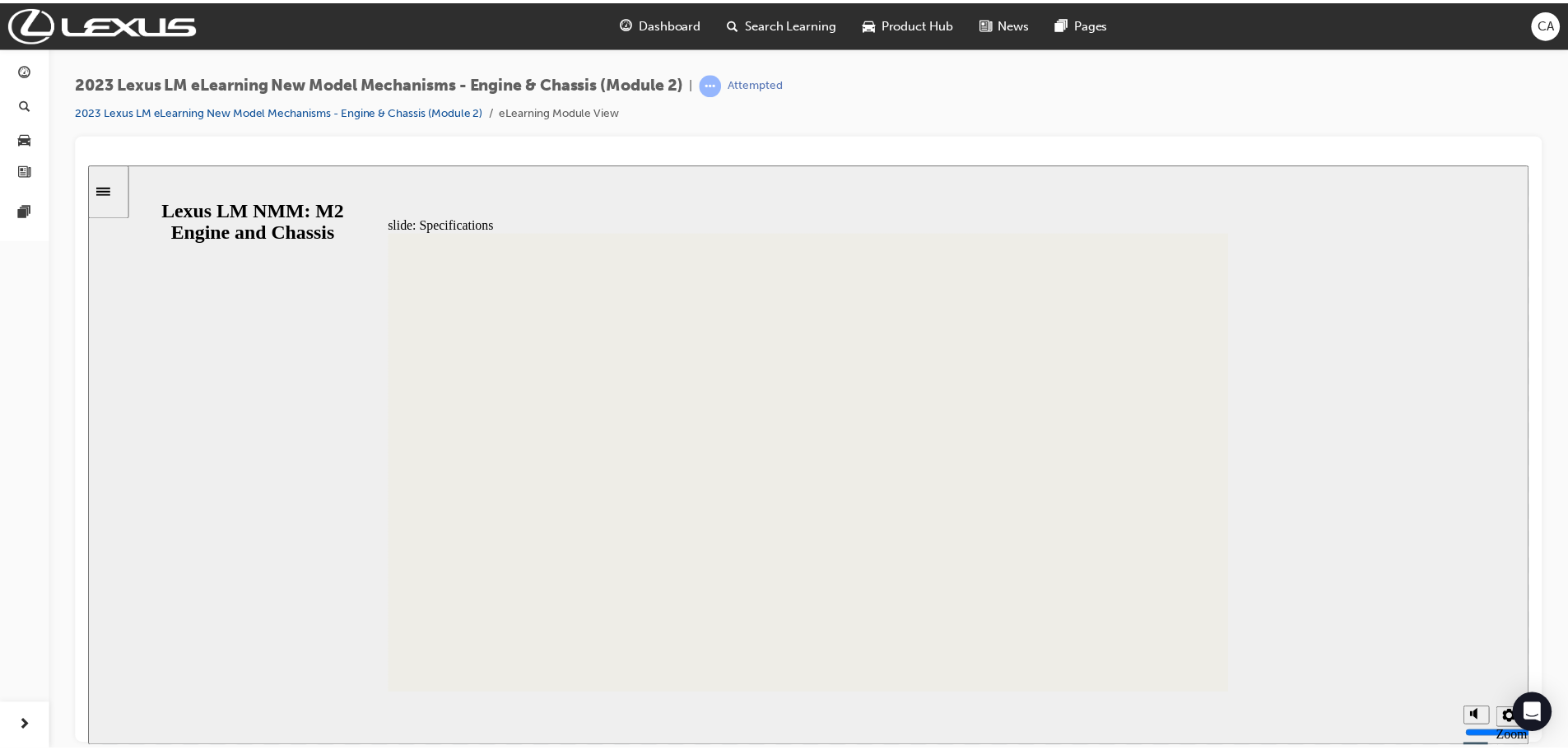
scroll to position [57, 0]
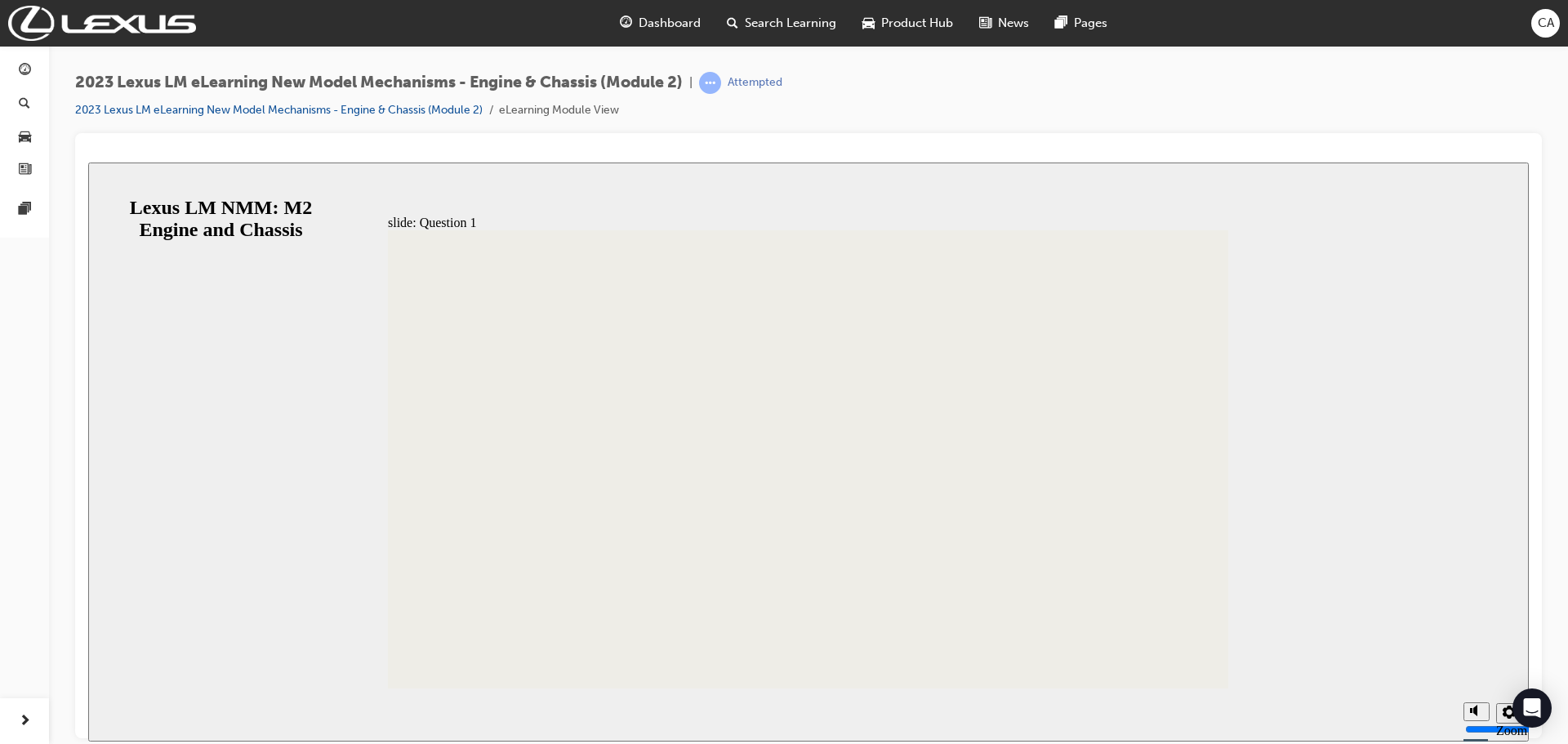
radio input "false"
radio input "true"
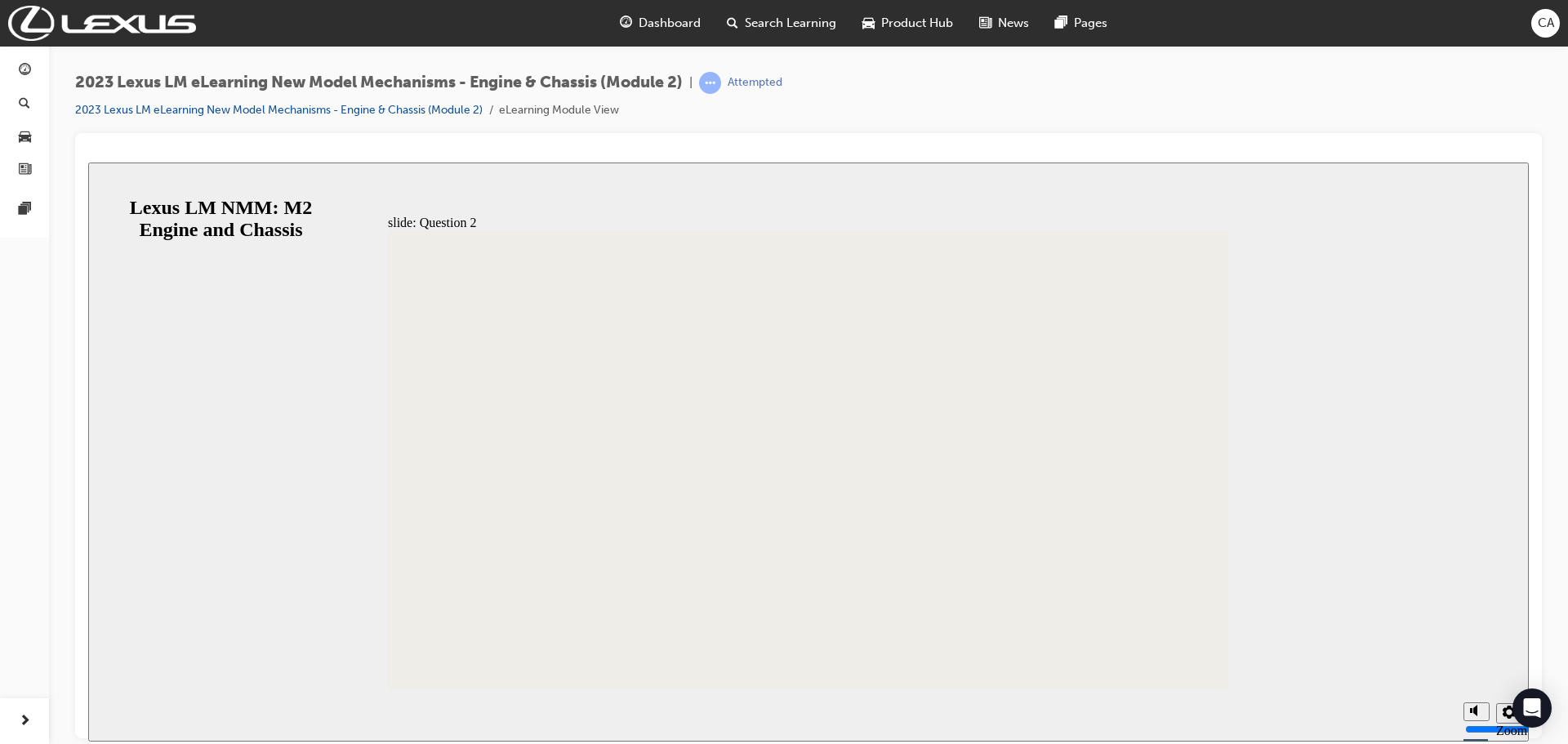
radio input "false"
radio input "true"
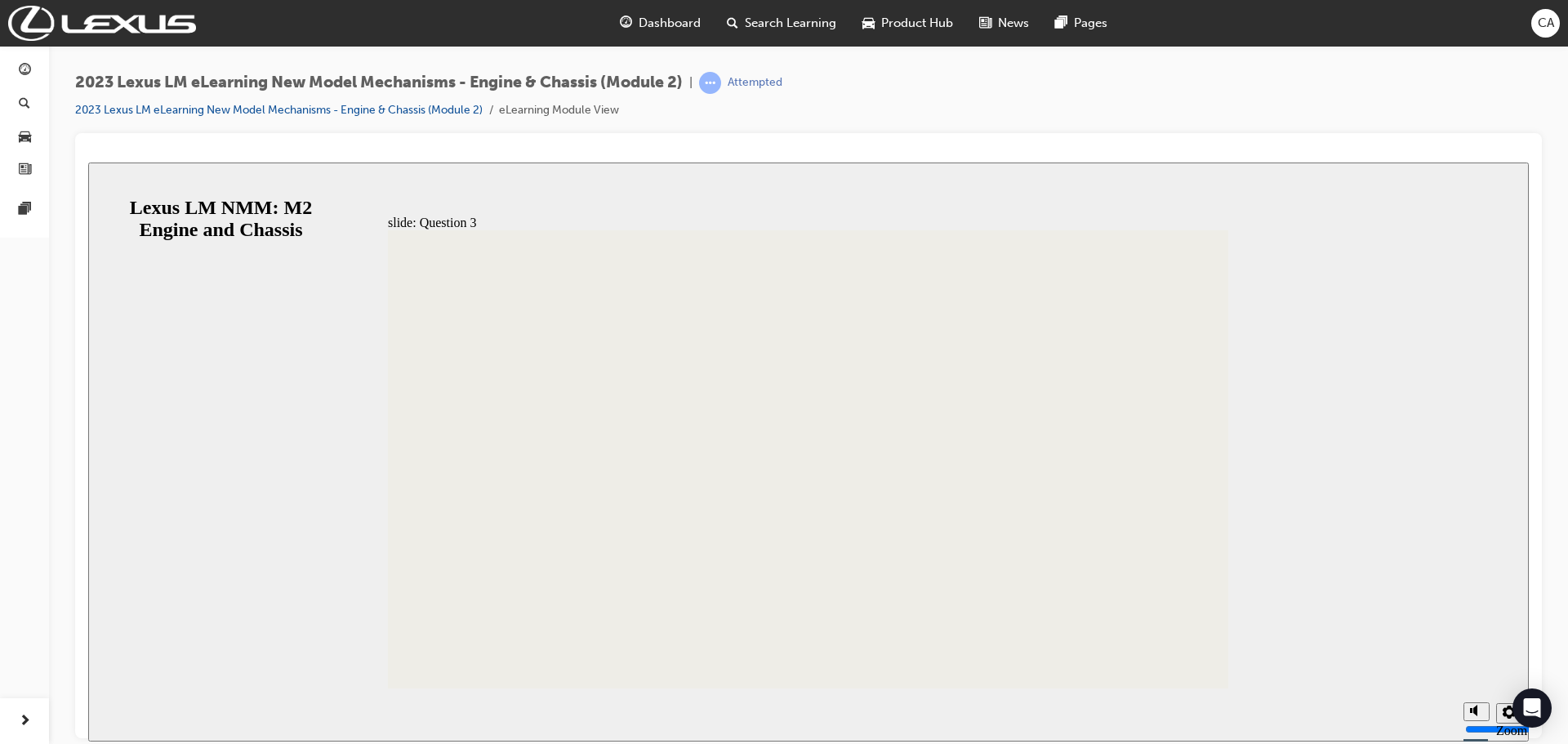
radio input "true"
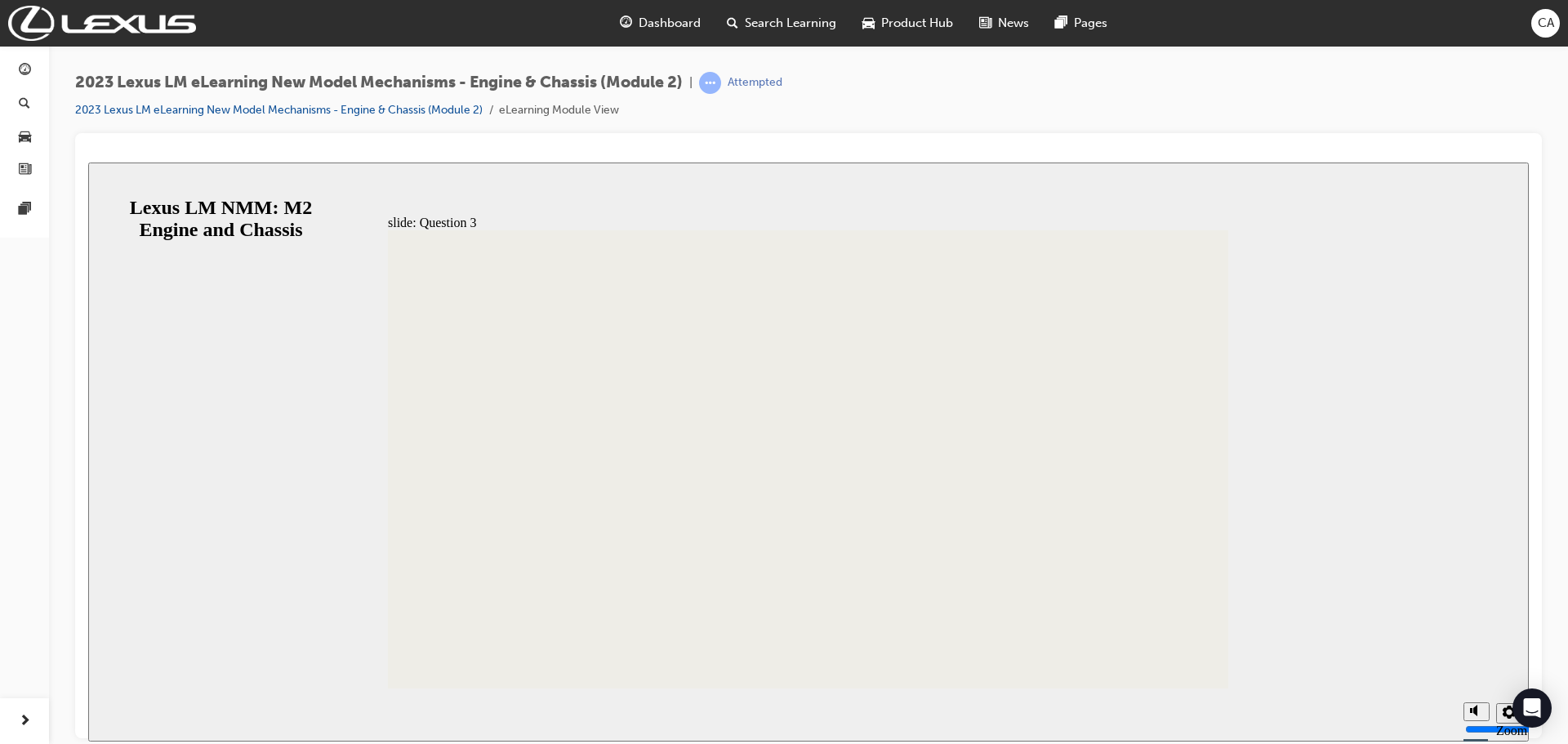
radio input "true"
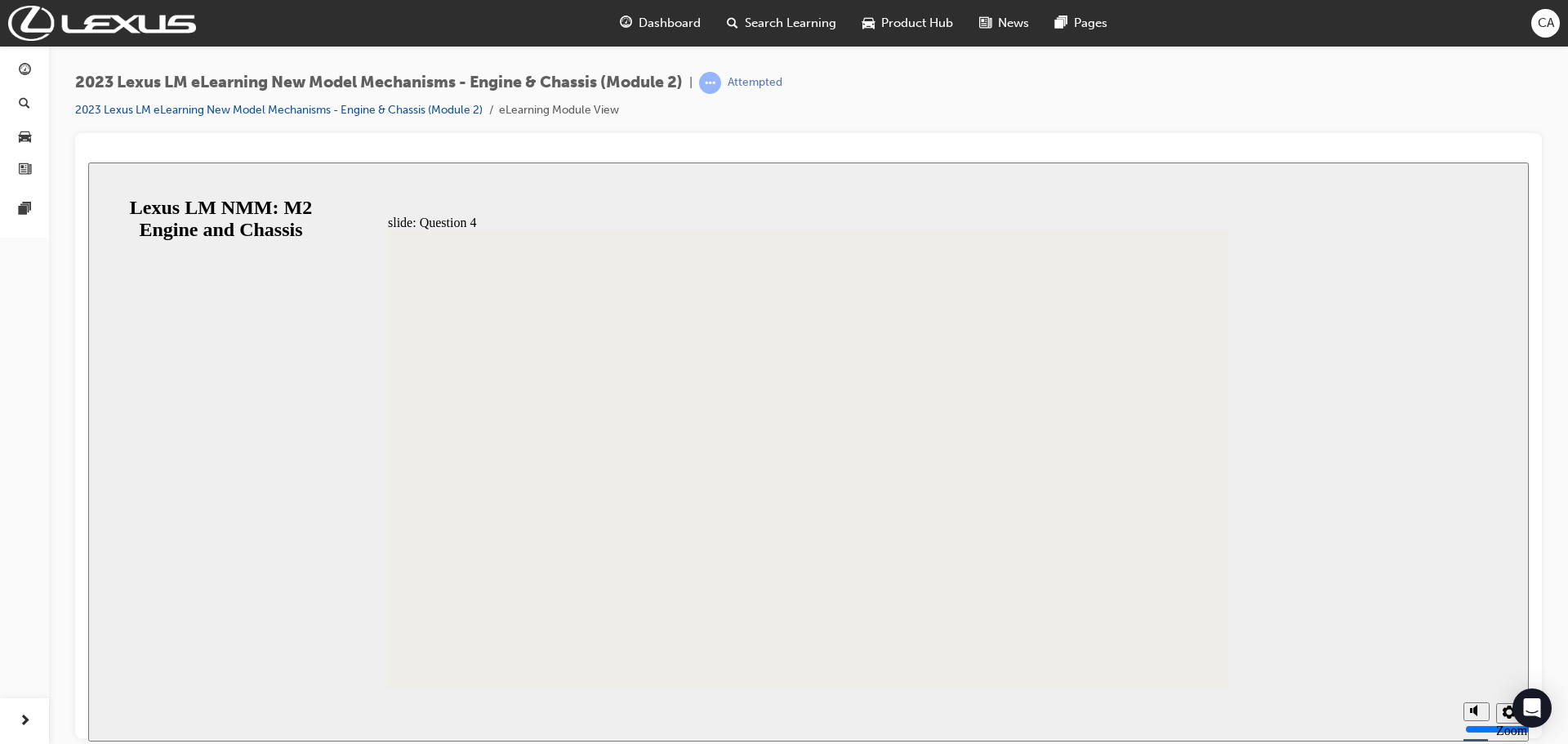
radio input "true"
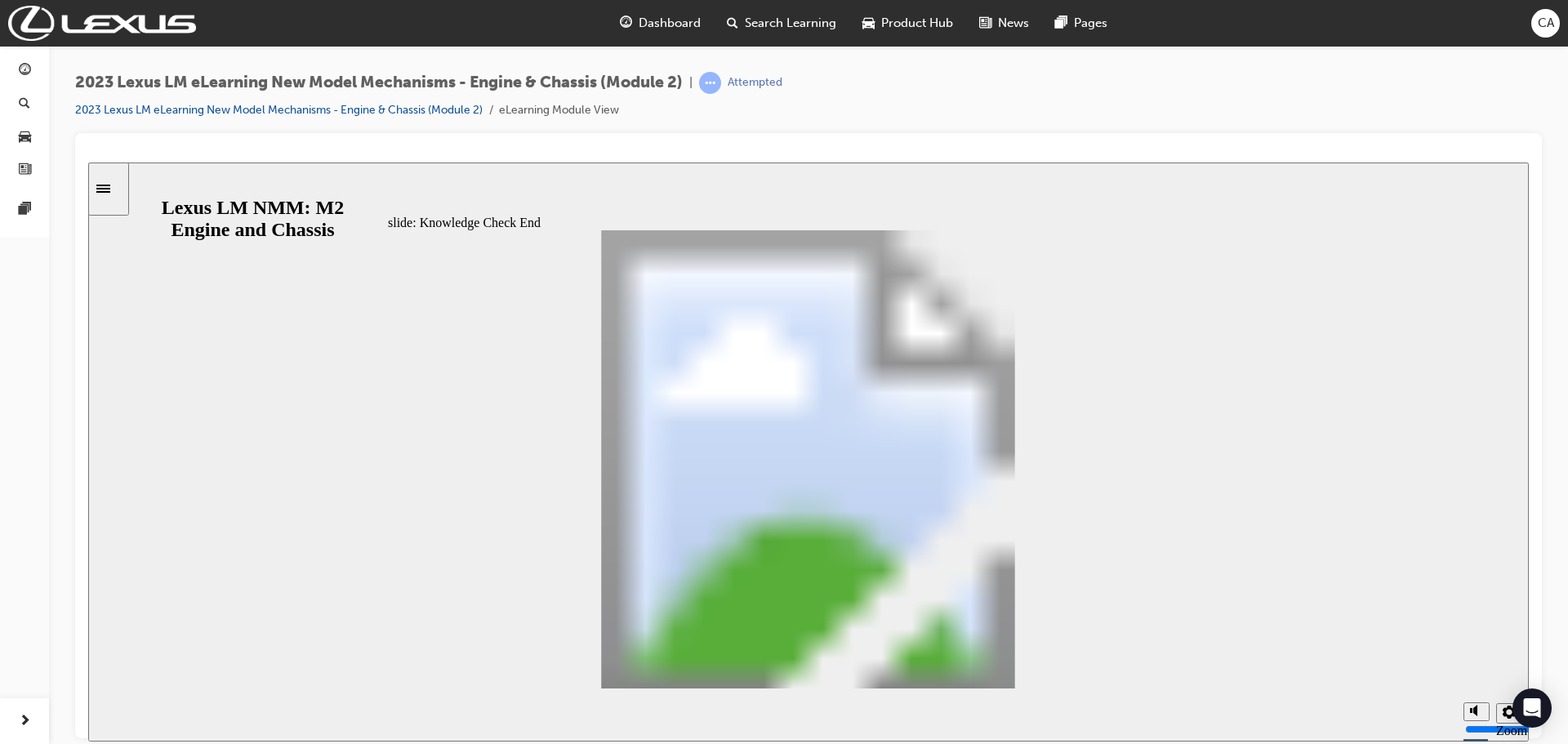
click at [8, 213] on link at bounding box center [25, 210] width 36 height 30
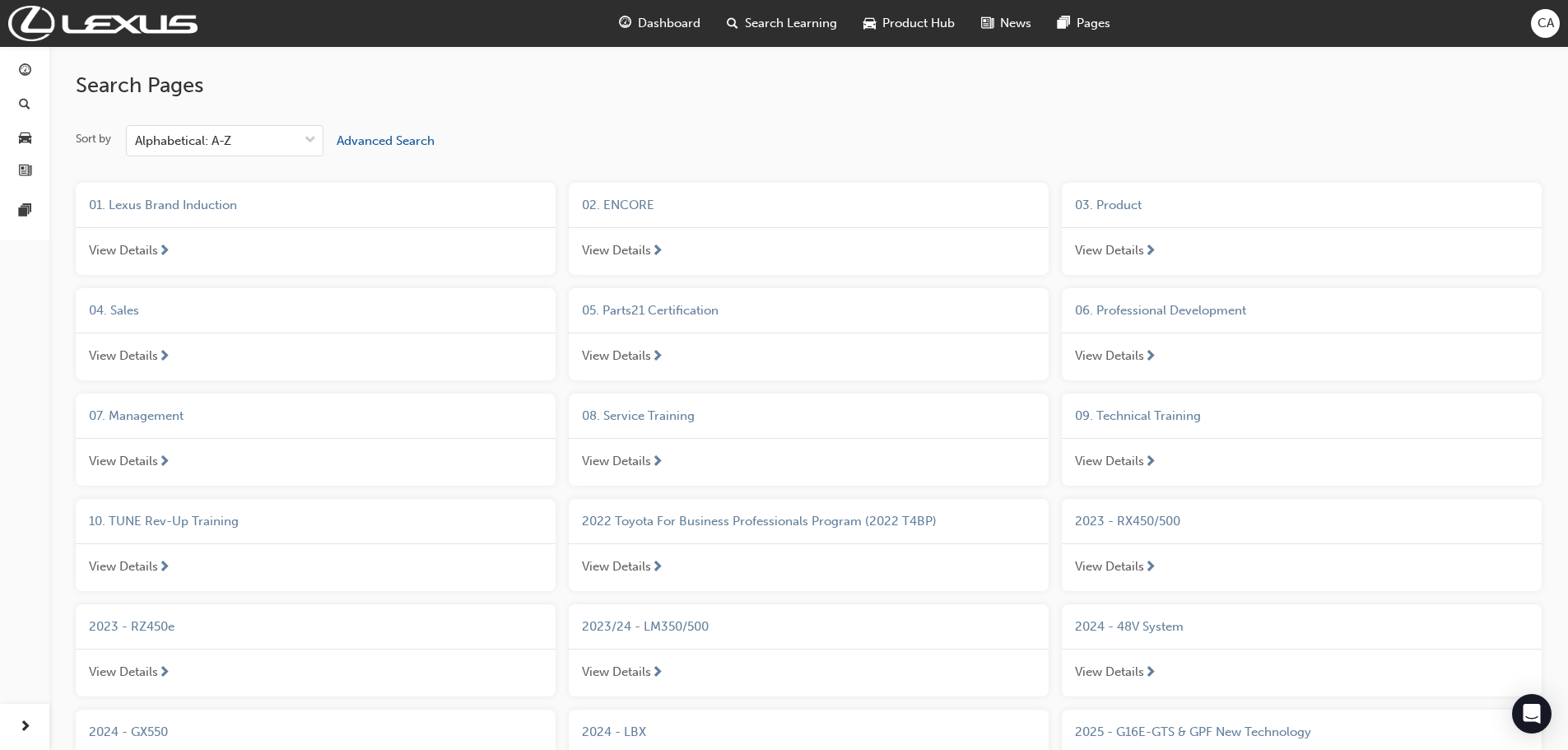
click at [624, 626] on span "2023/24 - LM350/500" at bounding box center [645, 626] width 127 height 14
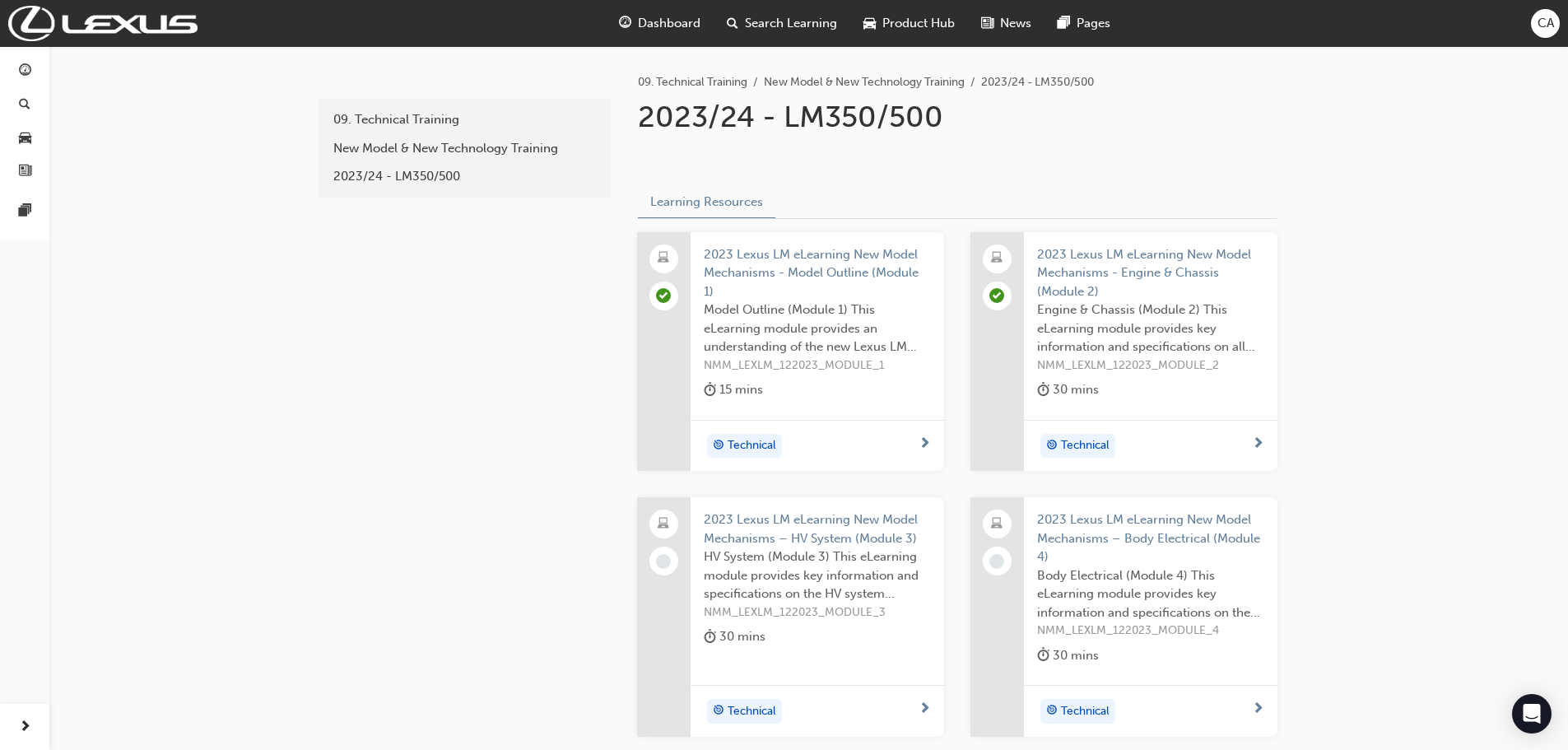
scroll to position [82, 0]
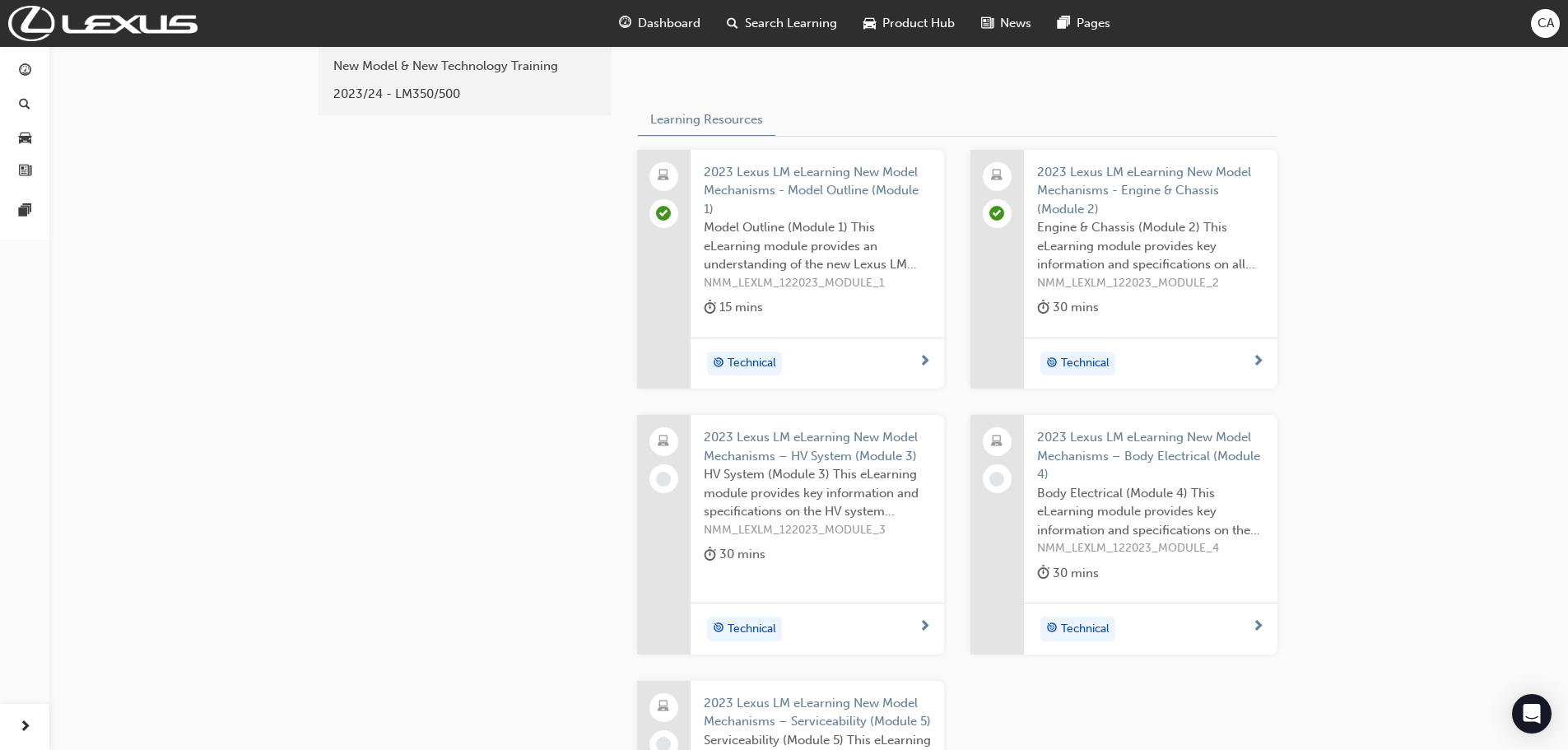
click at [821, 438] on span "2023 Lexus LM eLearning New Model Mechanisms – HV System (Module 3)" at bounding box center [817, 447] width 228 height 37
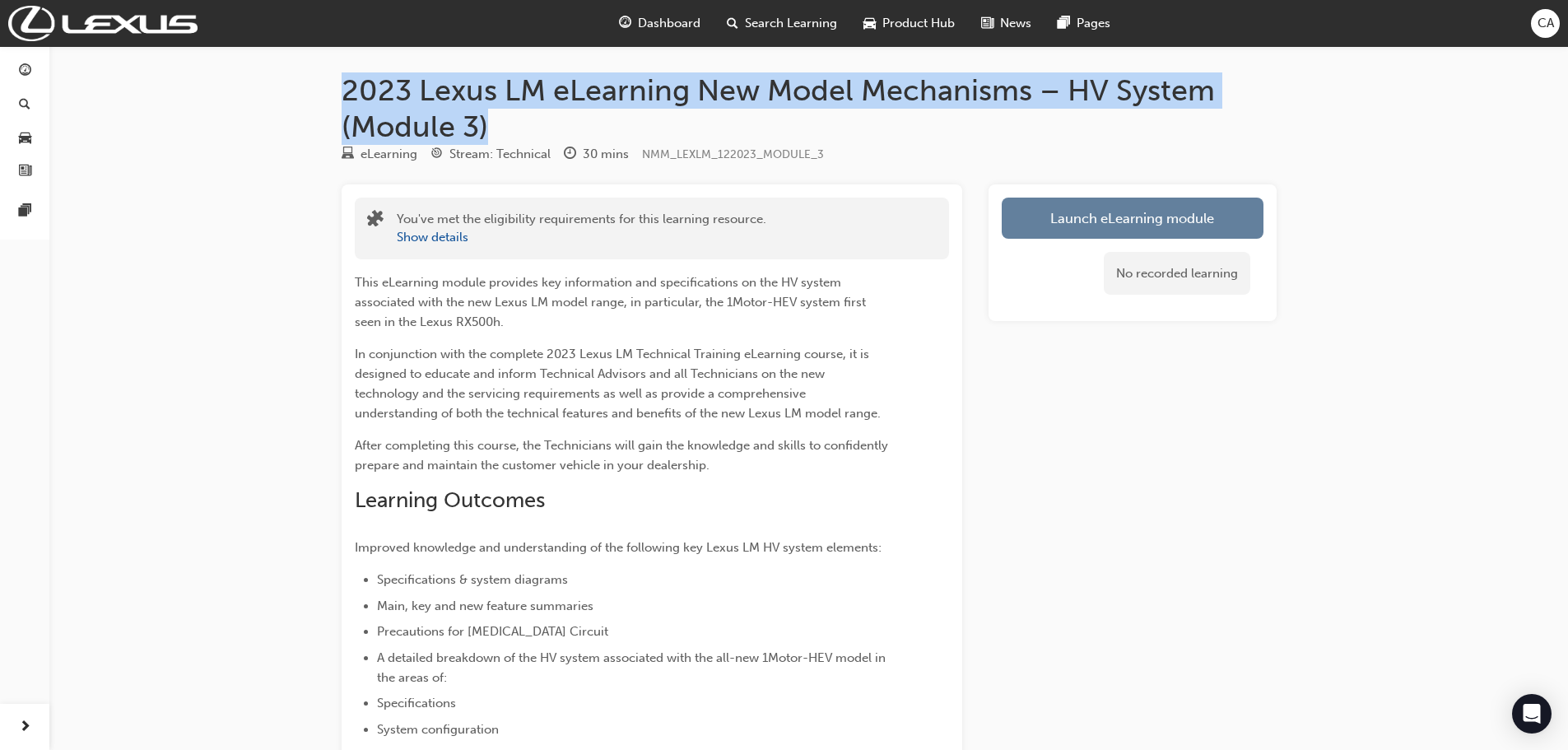
drag, startPoint x: 439, startPoint y: 117, endPoint x: 329, endPoint y: 97, distance: 111.8
click at [329, 97] on div "2023 Lexus LM eLearning New Model Mechanisms – HV System (Module 3) eLearning S…" at bounding box center [809, 636] width 988 height 1127
copy h1 "2023 Lexus LM eLearning New Model Mechanisms – HV System (Module 3)"
click at [599, 123] on h1 "2023 Lexus LM eLearning New Model Mechanisms – HV System (Module 3)" at bounding box center [809, 108] width 935 height 72
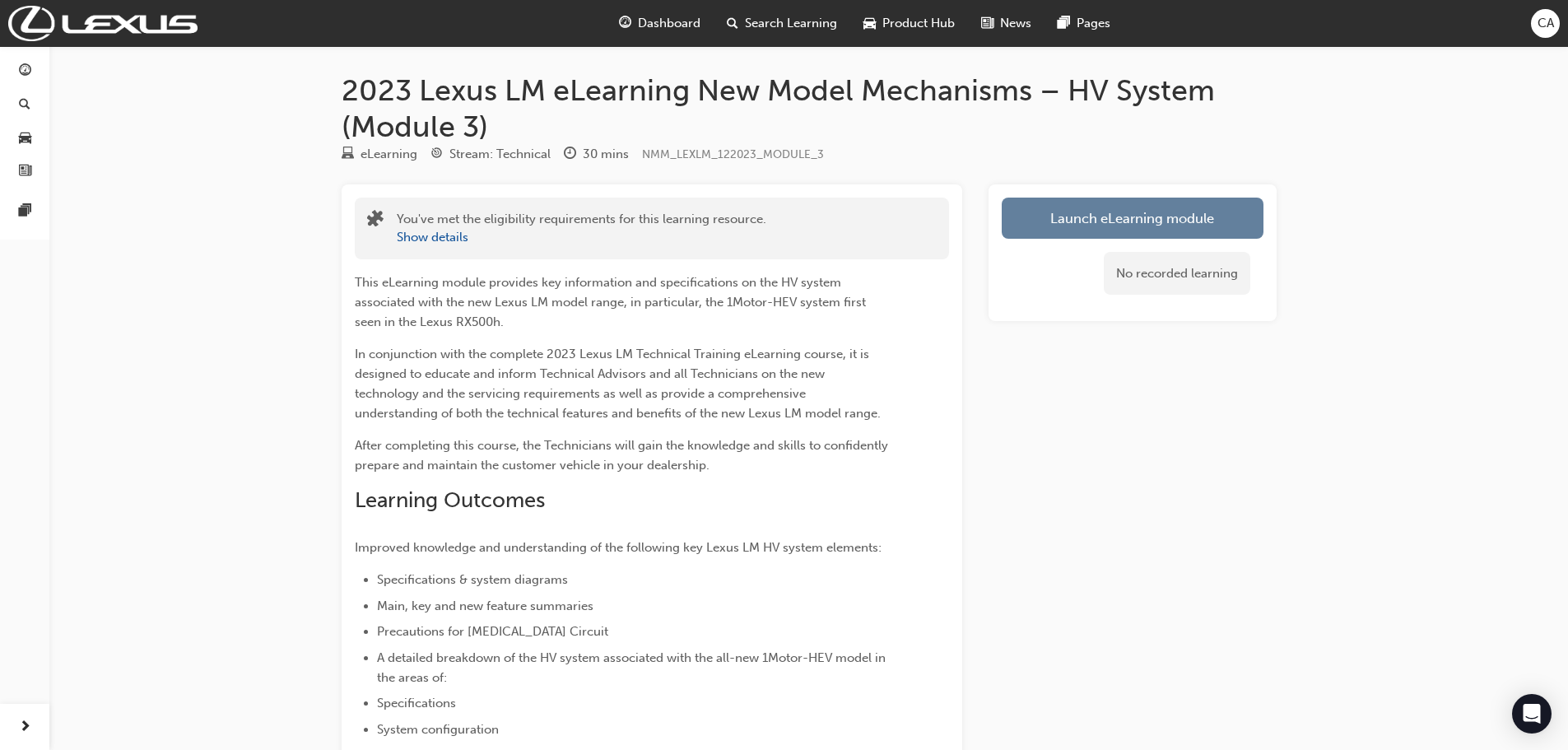
click at [920, 169] on div "eLearning Stream: Technical 30 mins NMM_LEXLM_122023_MODULE_3" at bounding box center [809, 158] width 935 height 27
click at [1156, 212] on link "Launch eLearning module" at bounding box center [1133, 218] width 262 height 41
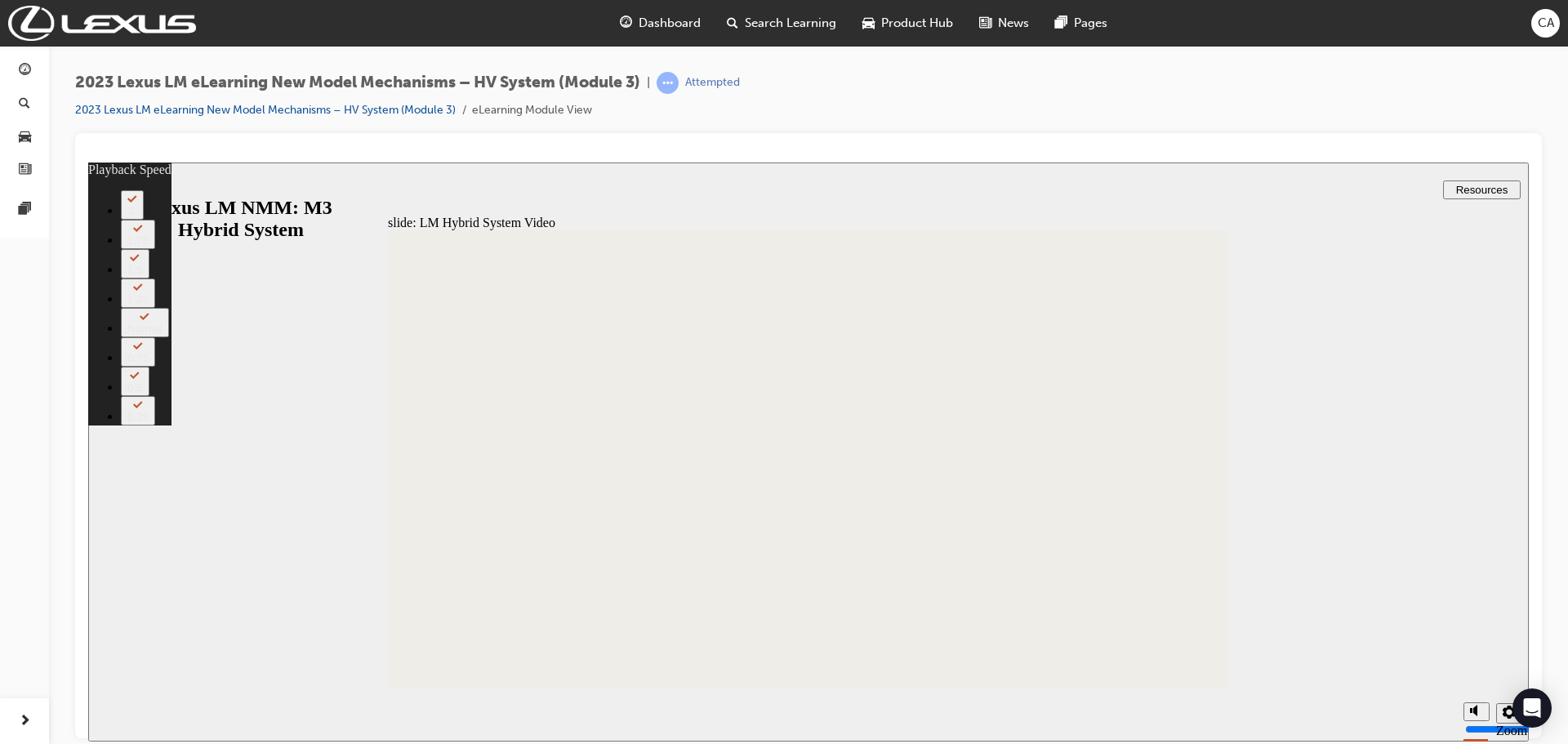
click at [144, 219] on button "2" at bounding box center [132, 204] width 23 height 29
type input "387"
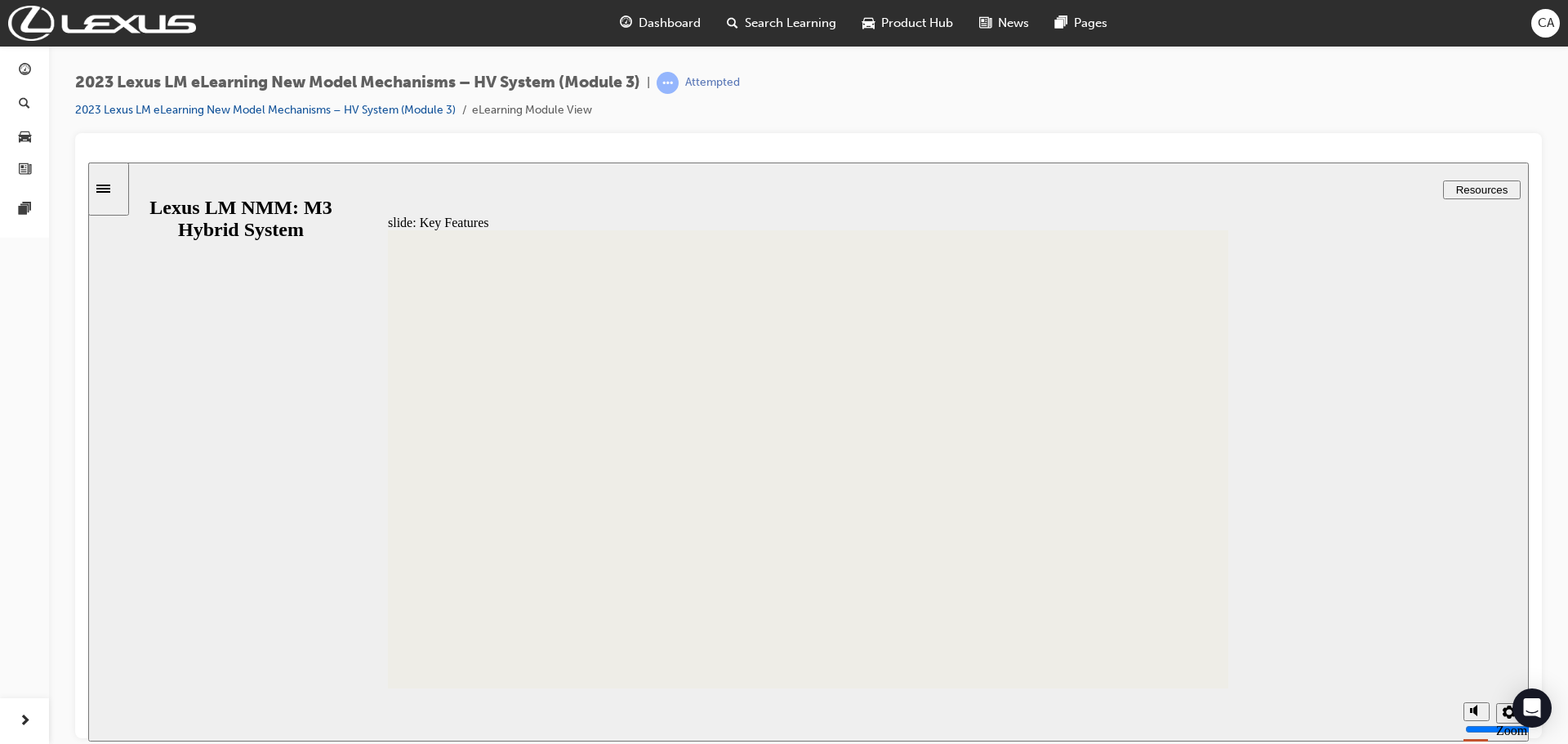
scroll to position [549, 0]
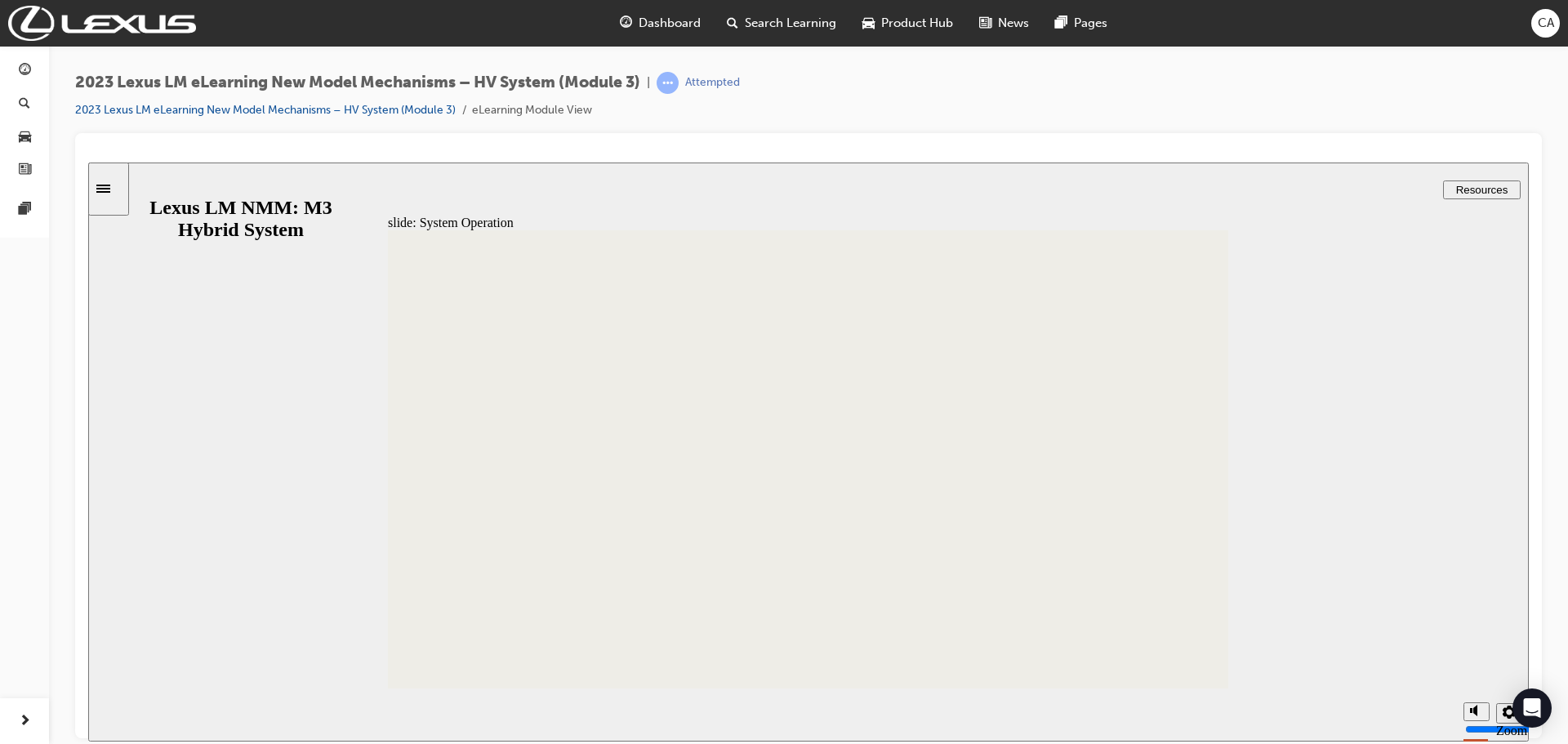
type input "5"
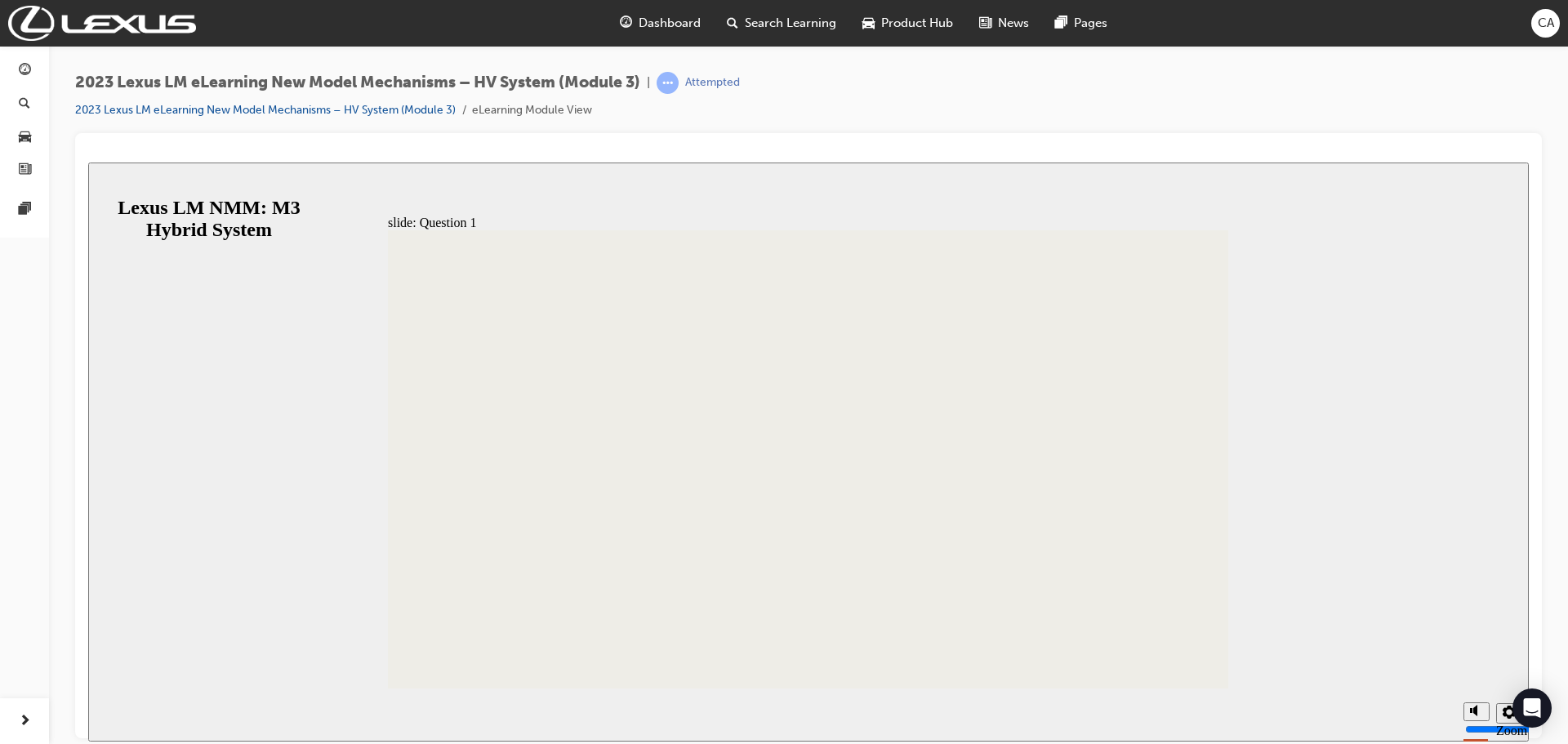
radio input "true"
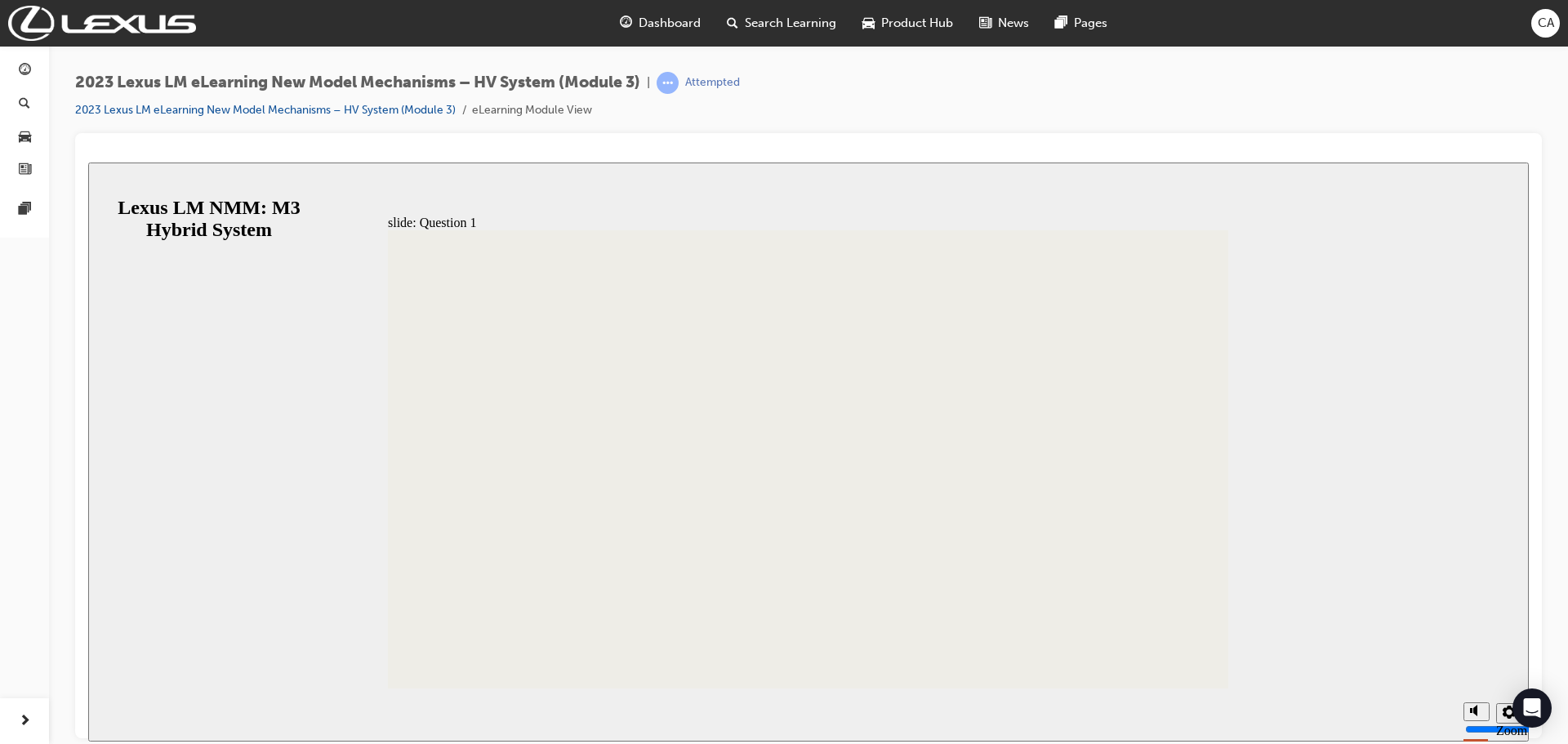
radio input "true"
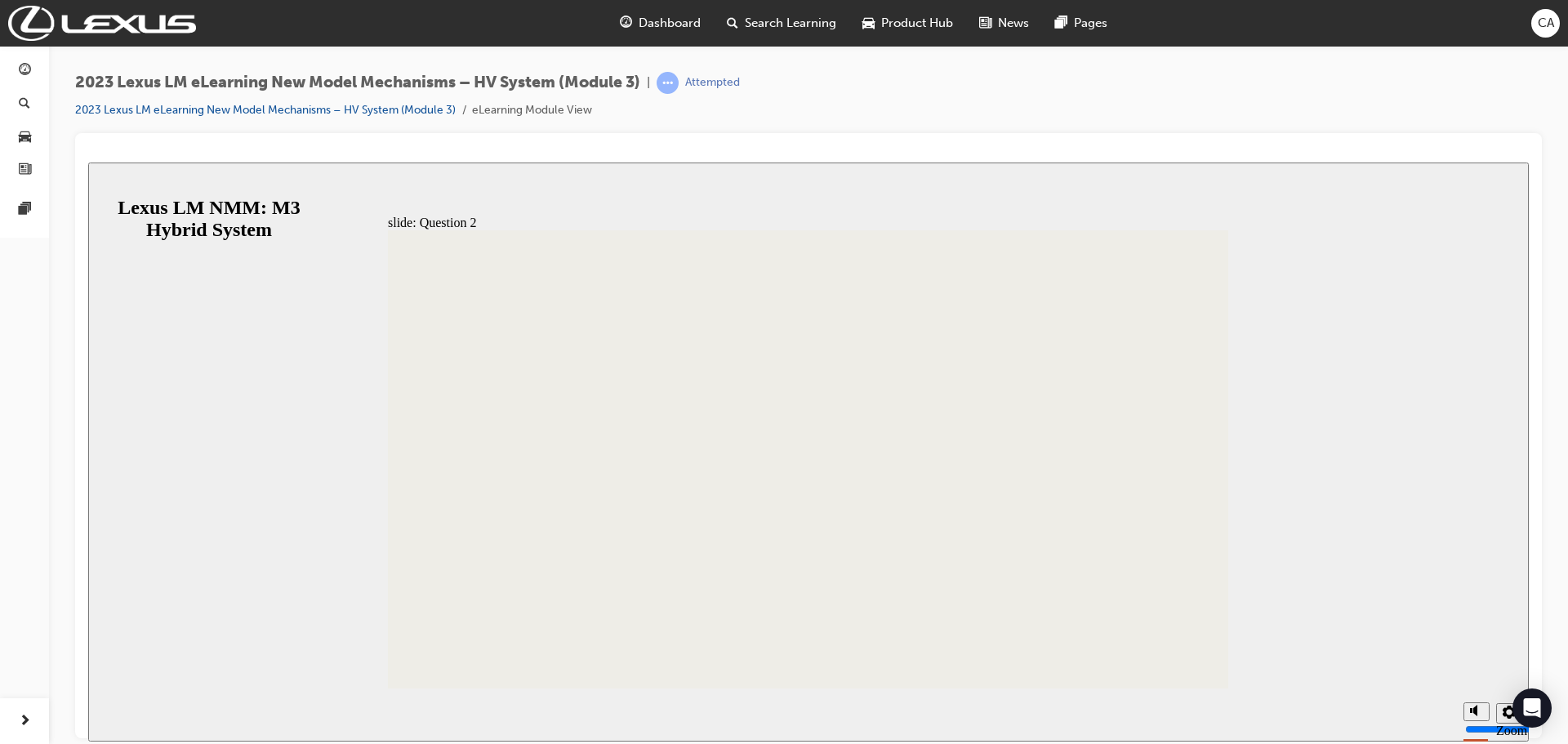
radio input "false"
radio input "true"
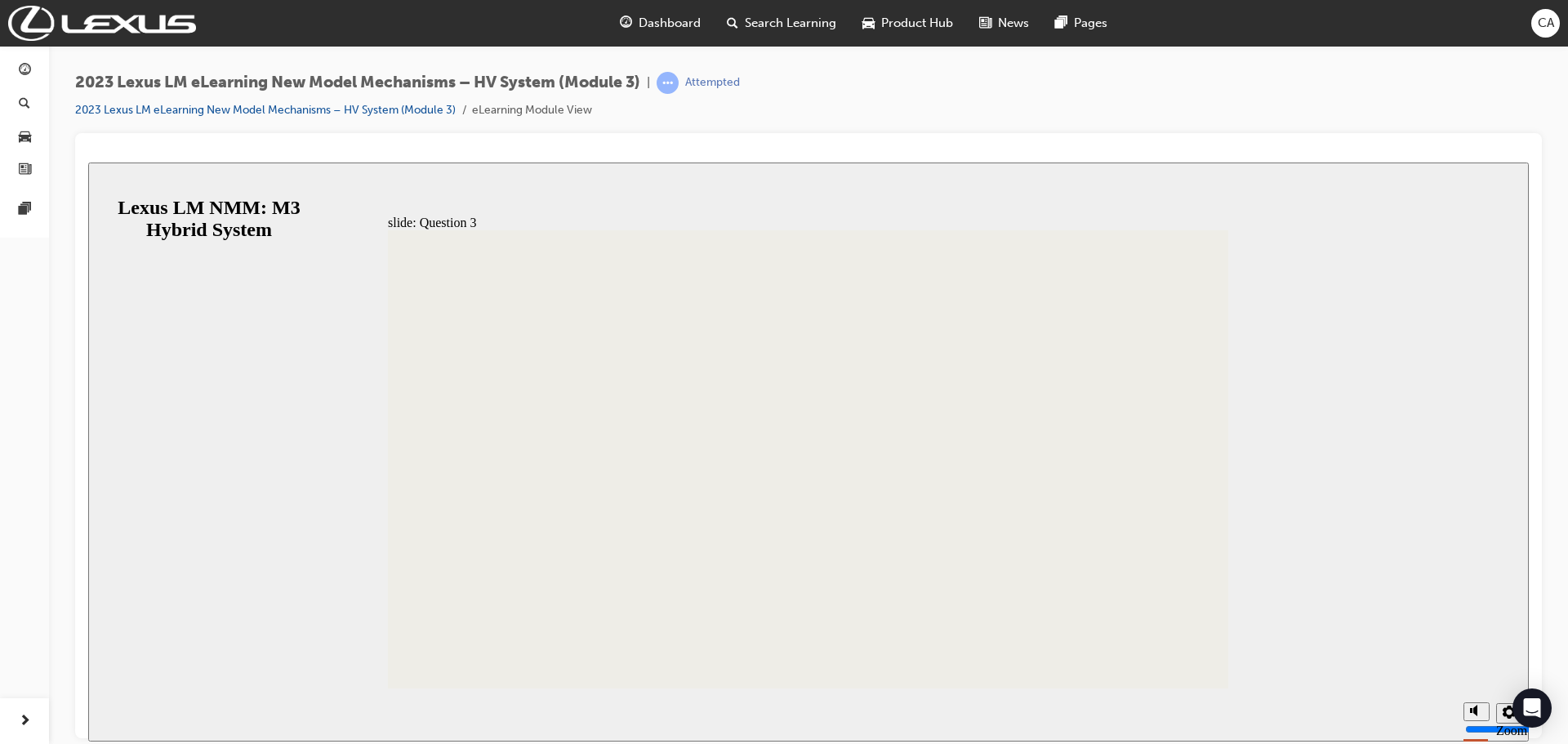
radio input "true"
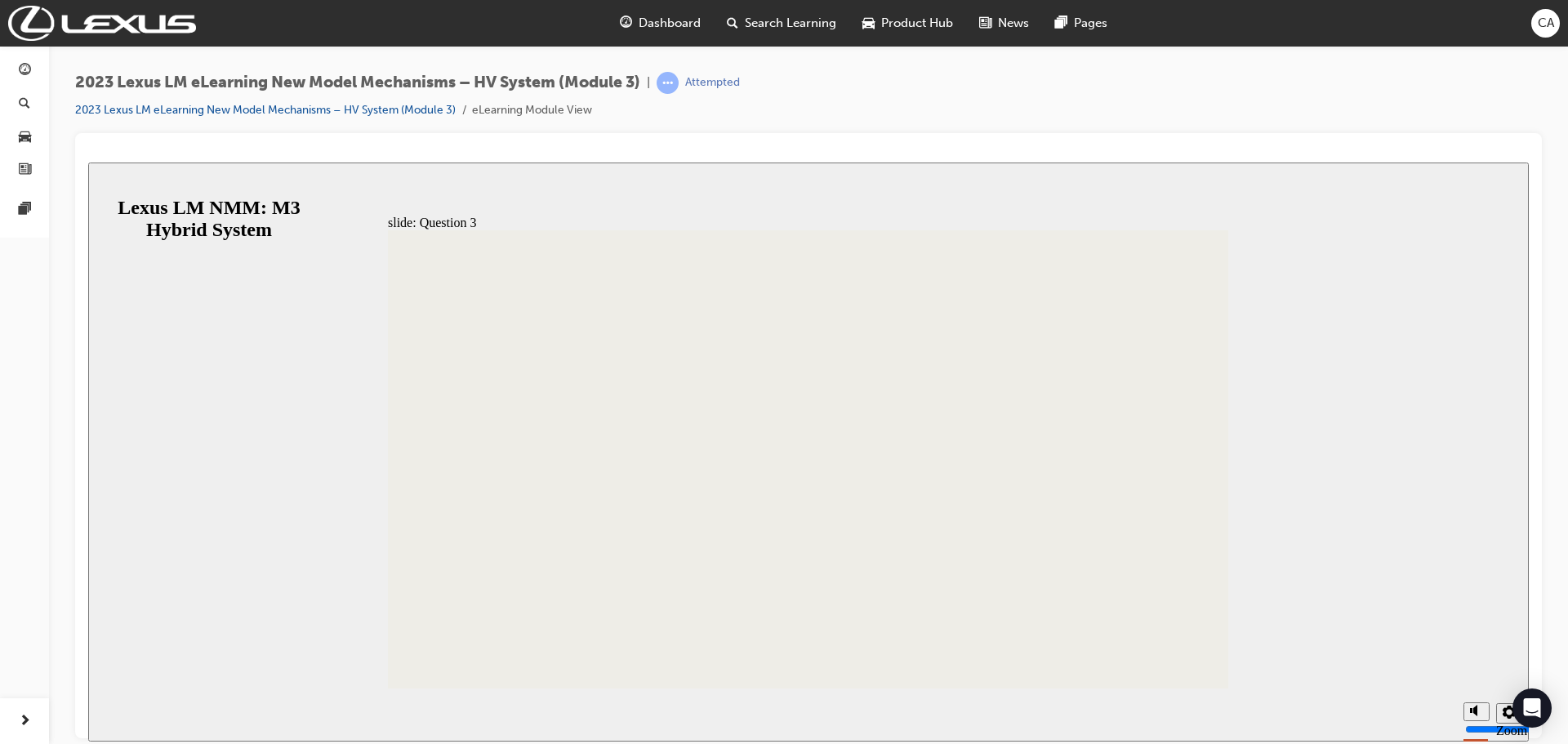
radio input "true"
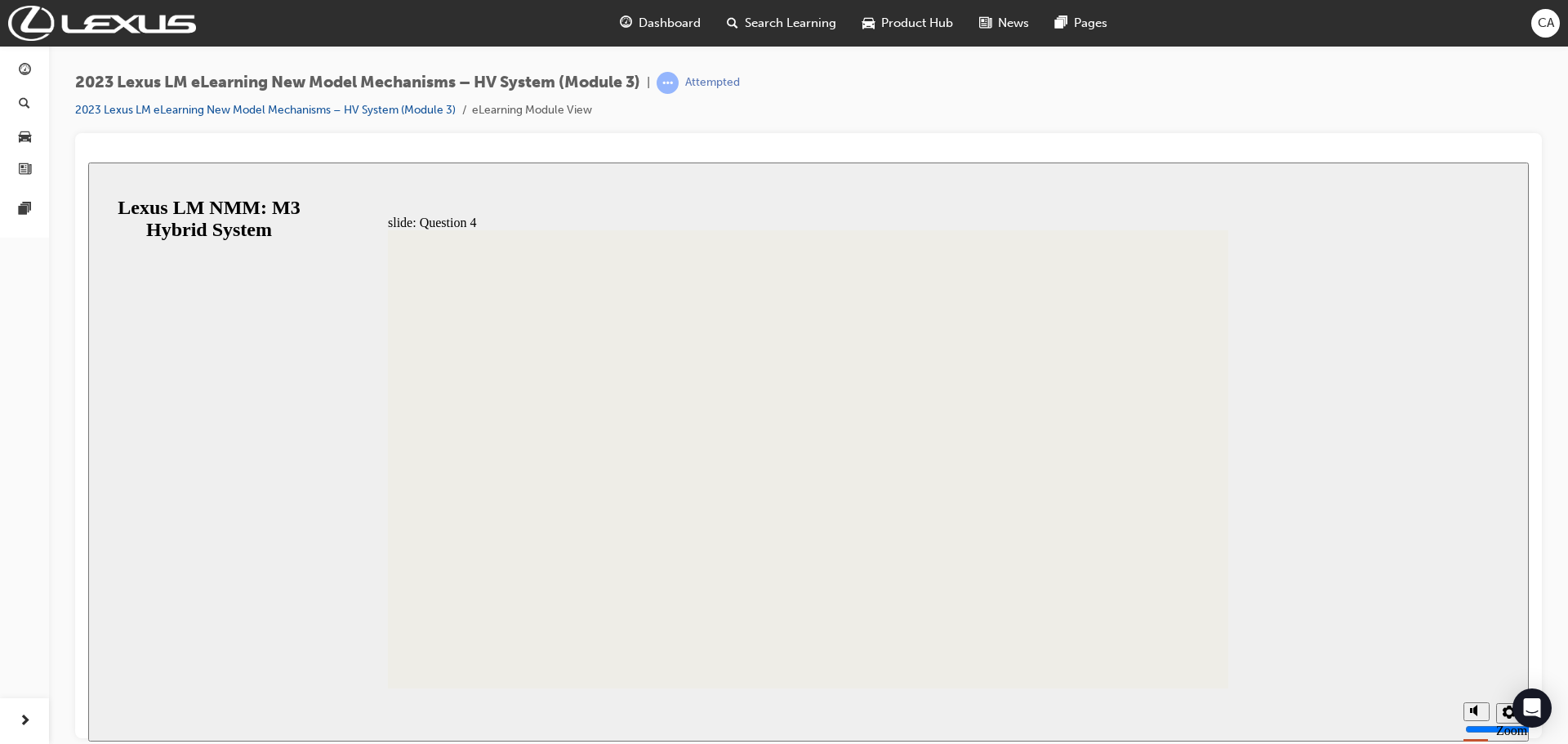
radio input "true"
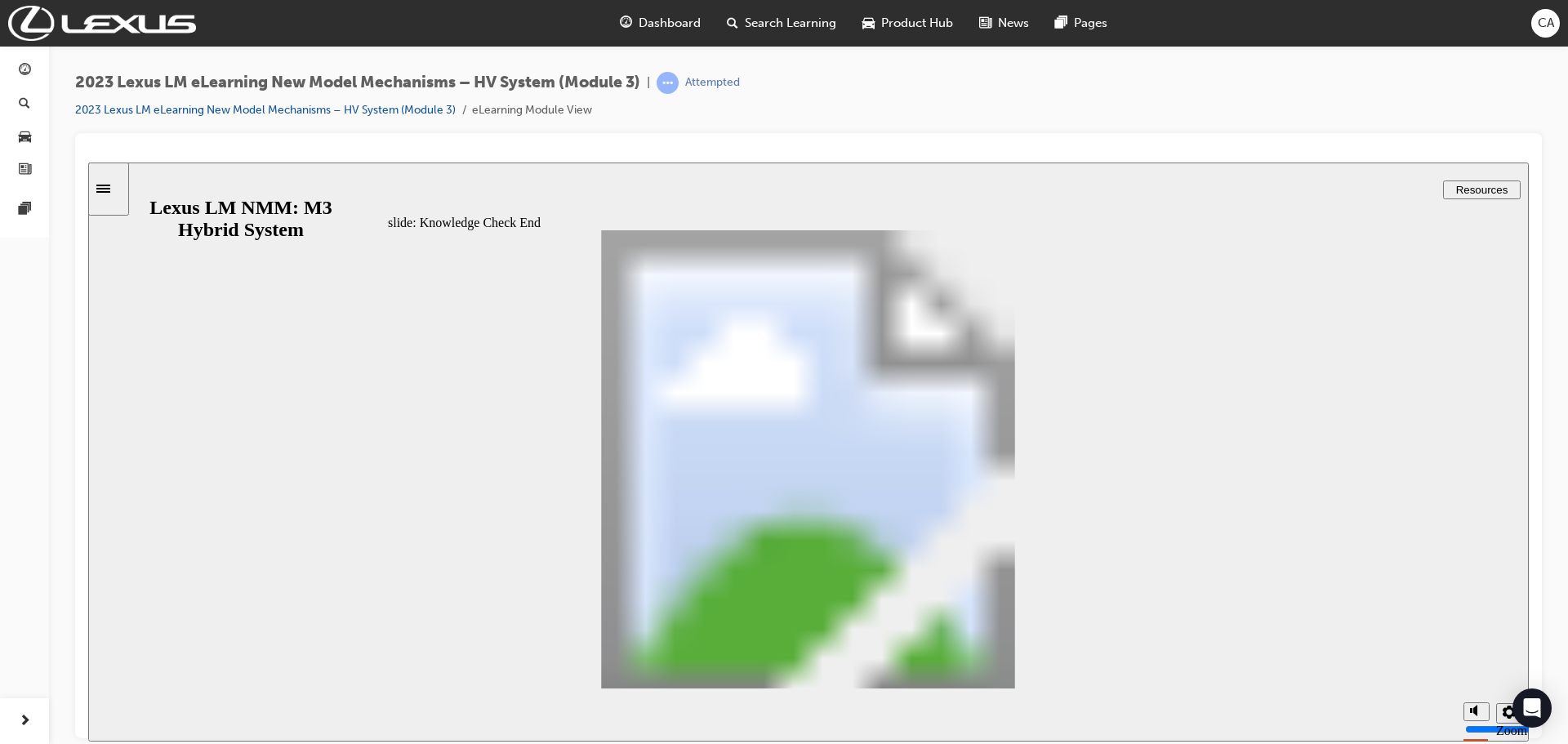
drag, startPoint x: 120, startPoint y: 180, endPoint x: 134, endPoint y: 181, distance: 14.0
click at [120, 182] on div "Sidebar Toggle" at bounding box center [108, 188] width 28 height 12
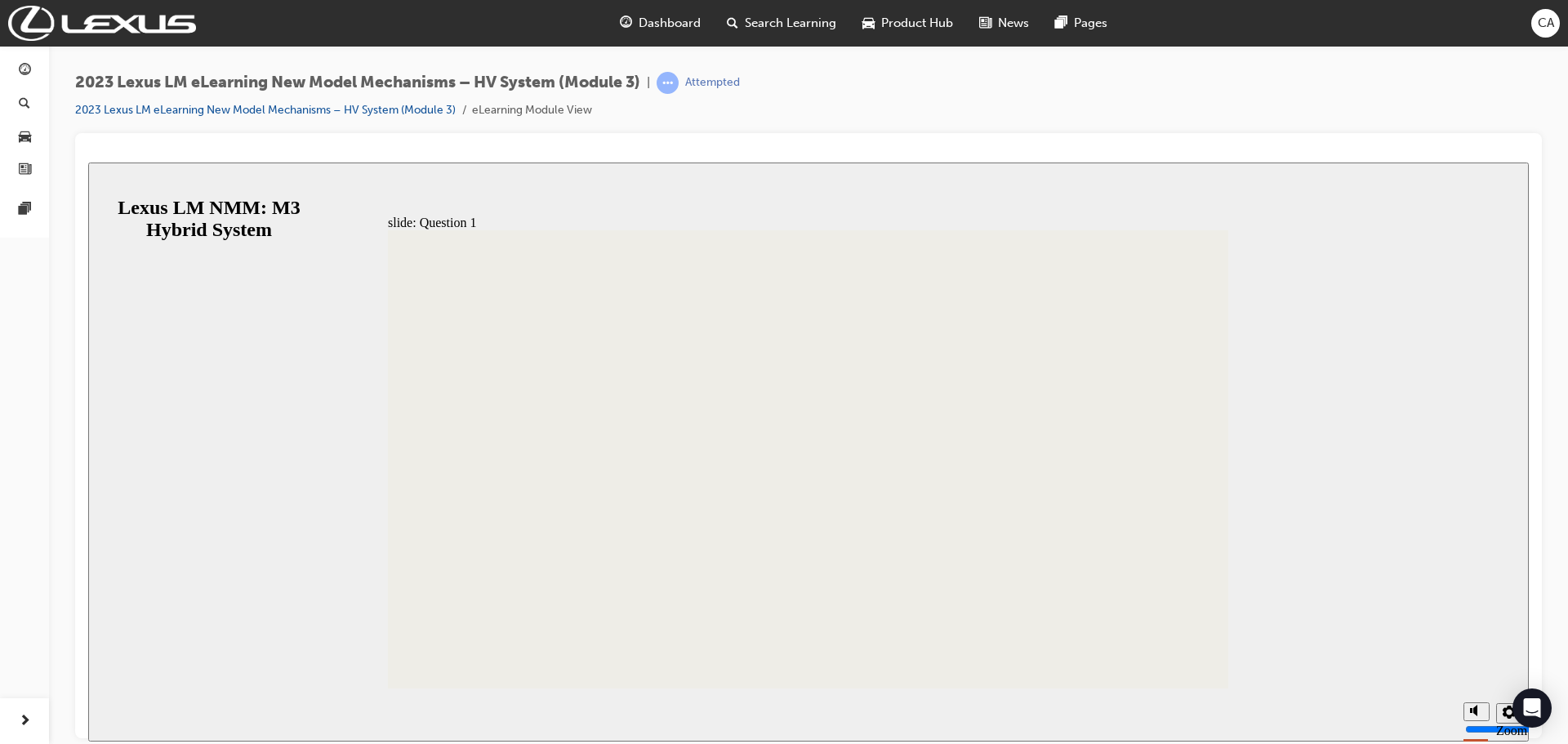
radio input "true"
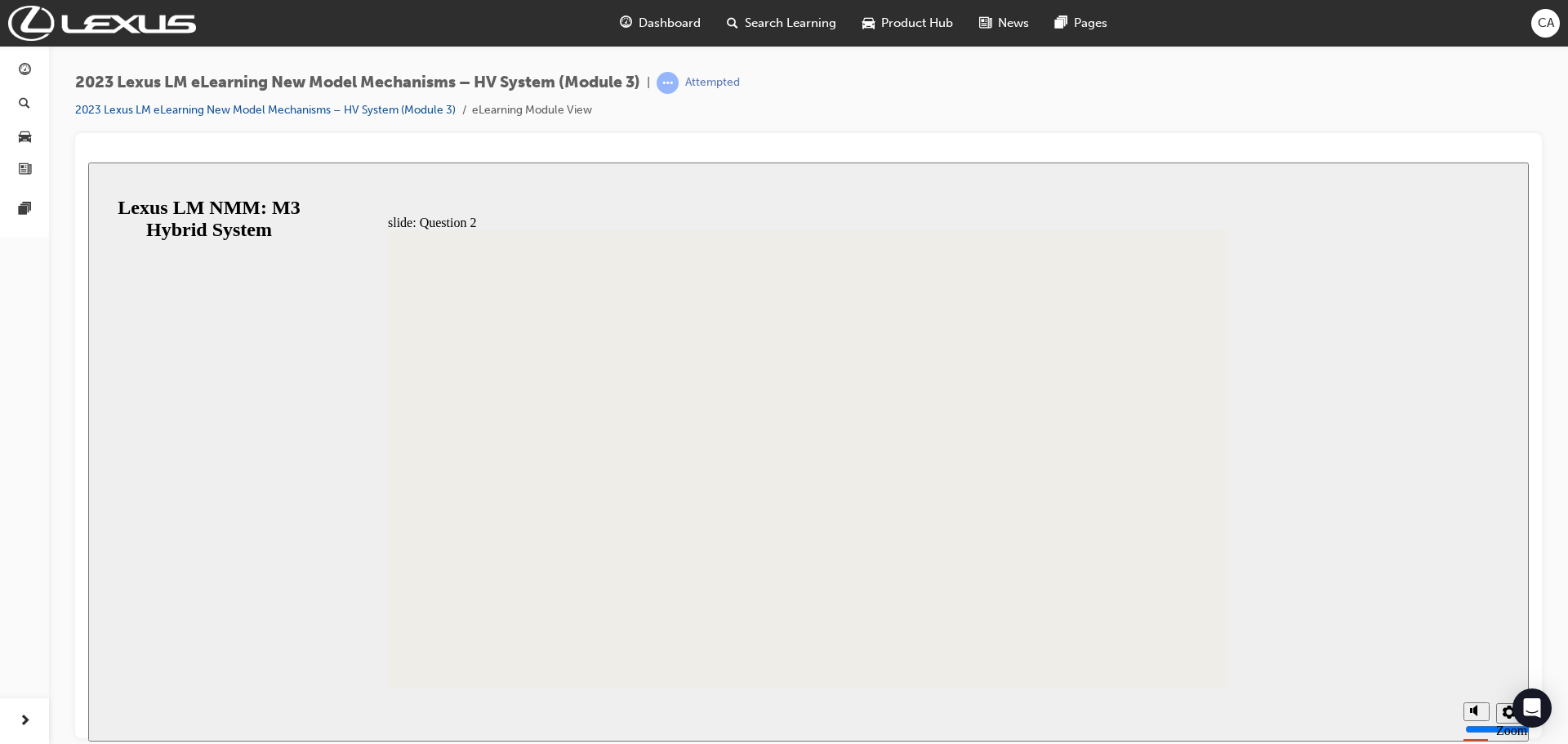
radio input "false"
radio input "true"
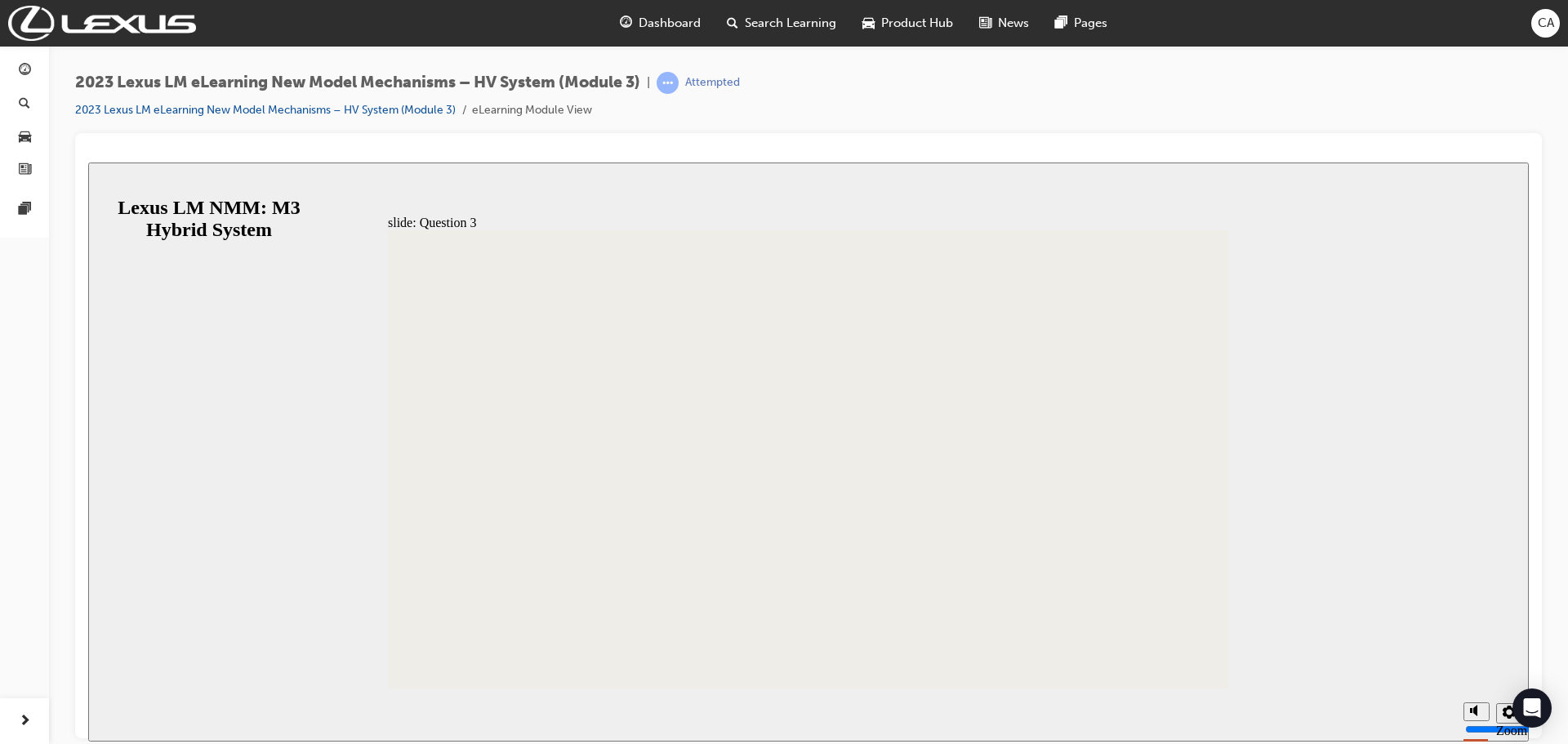
radio input "true"
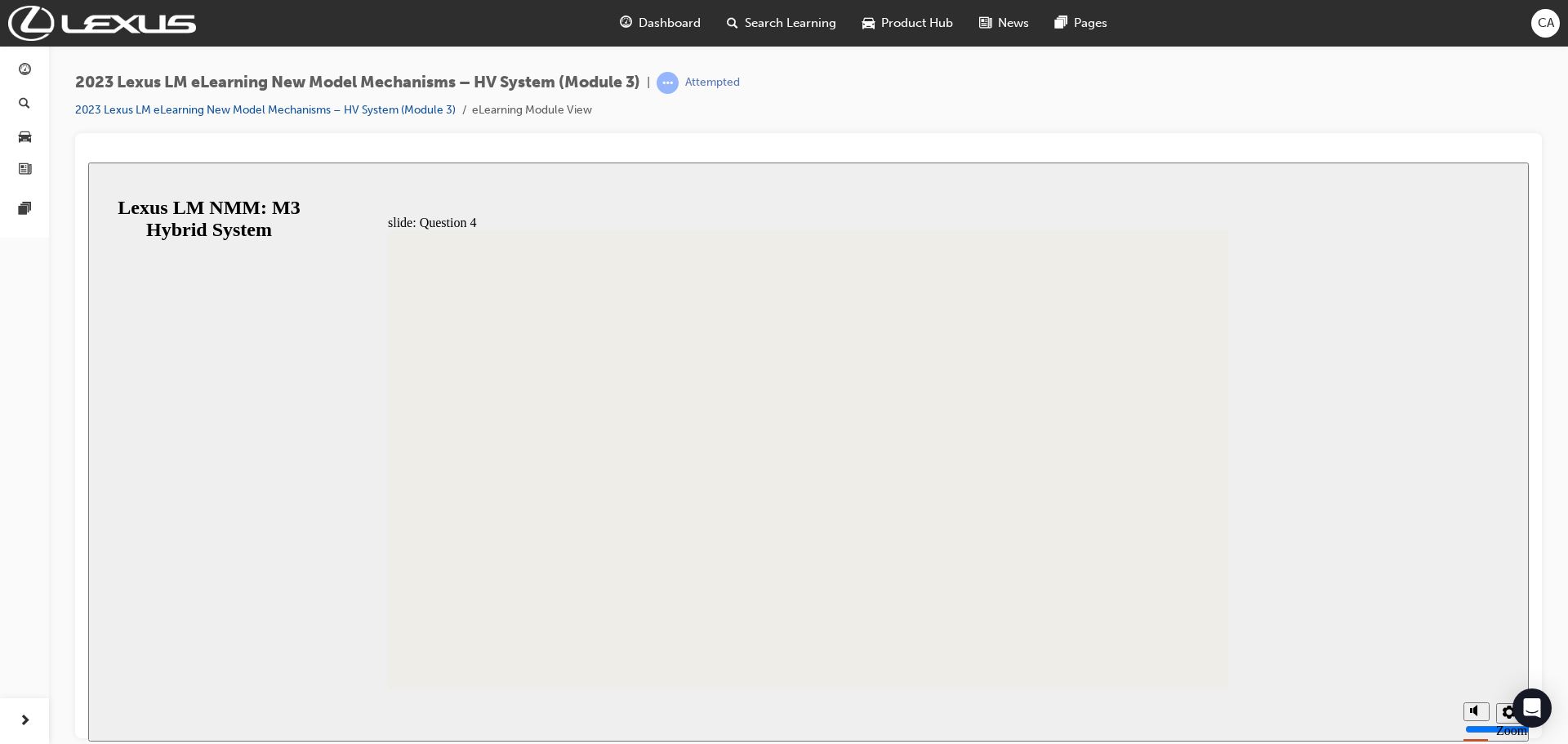
radio input "true"
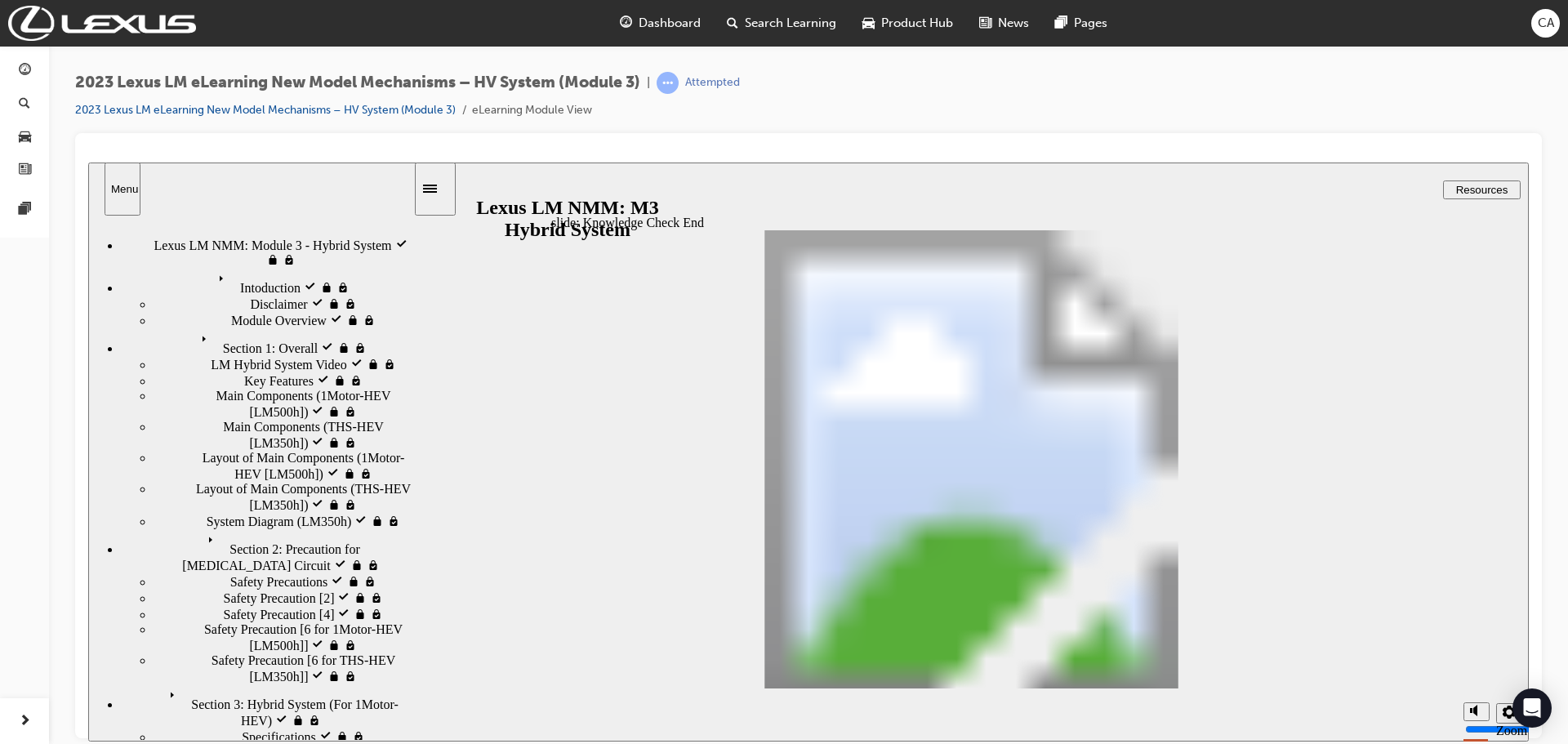
click at [14, 202] on link at bounding box center [25, 210] width 36 height 30
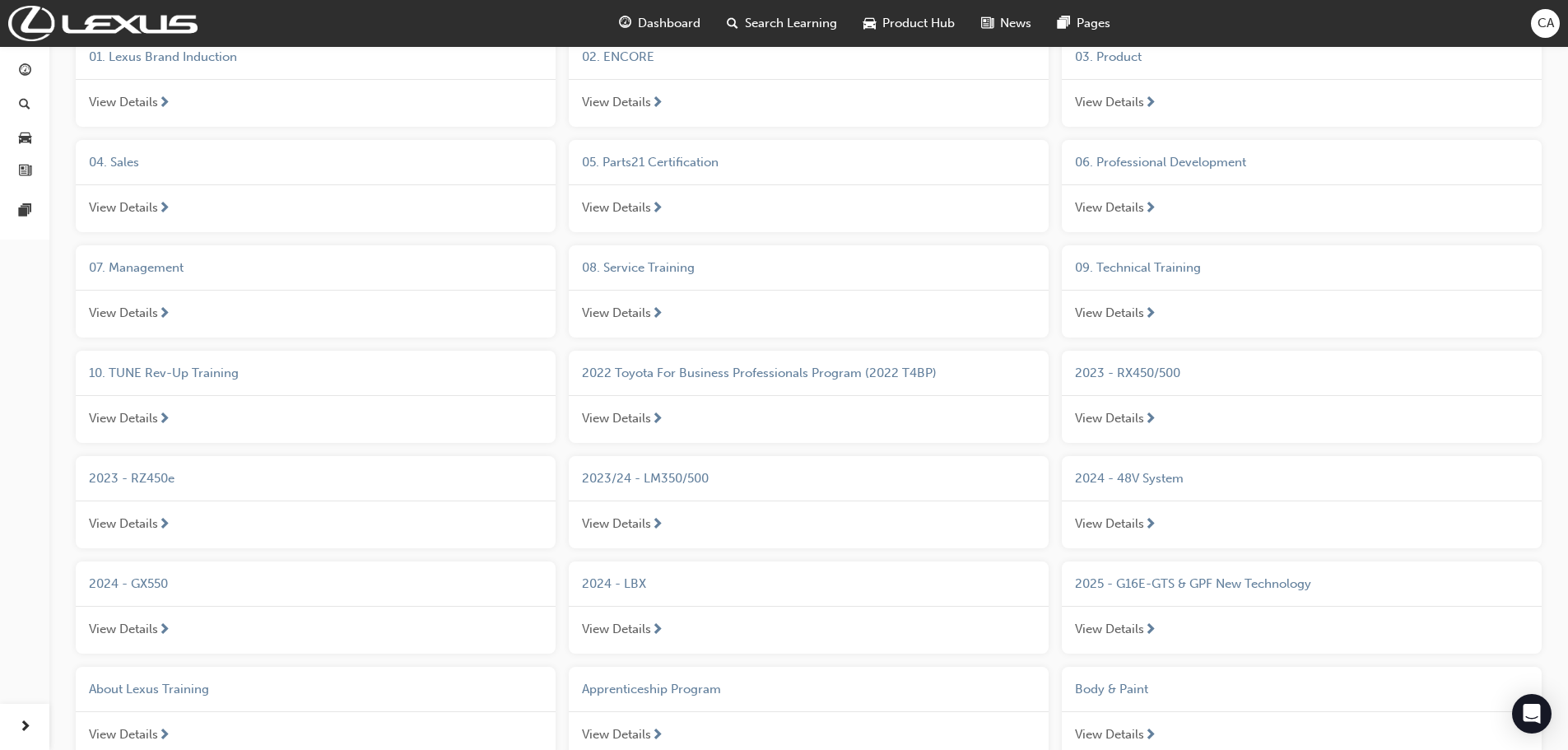
scroll to position [247, 0]
